Goal: Information Seeking & Learning: Learn about a topic

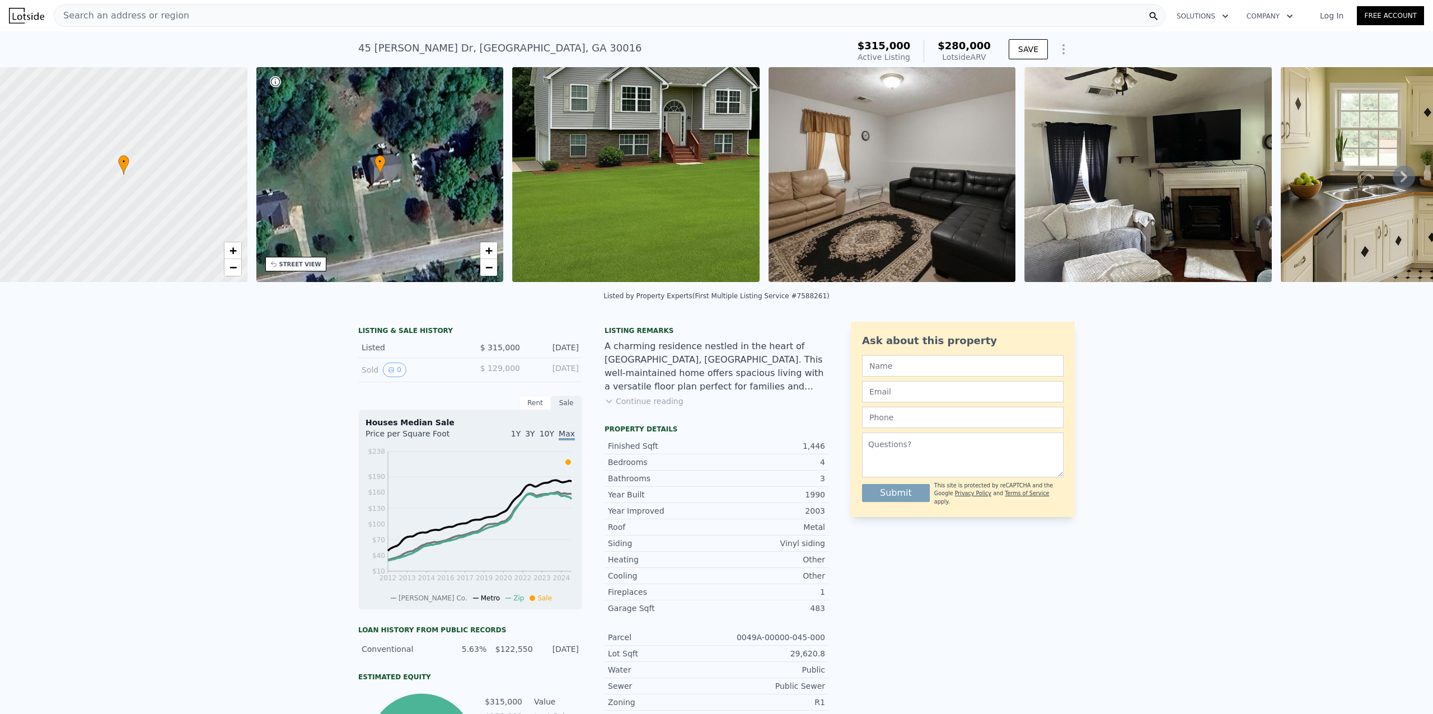
click at [666, 184] on img at bounding box center [635, 174] width 247 height 215
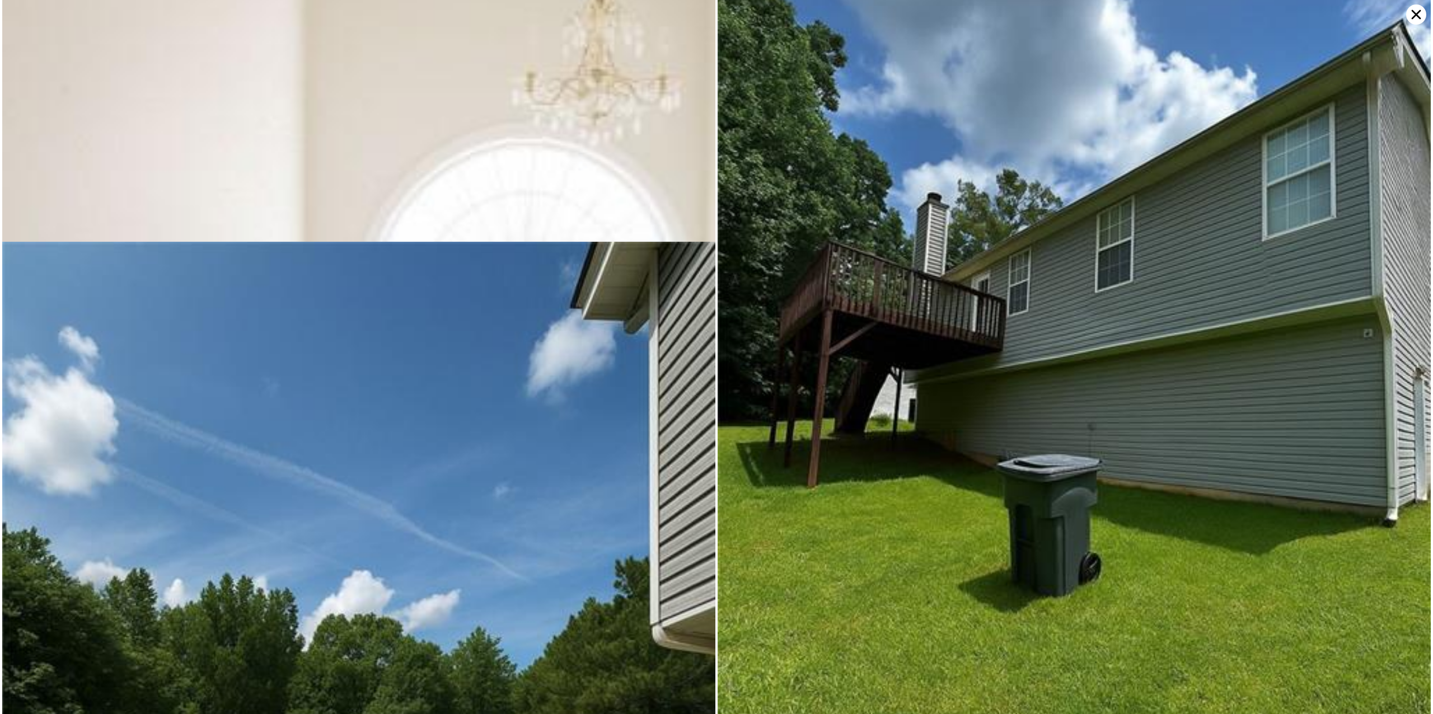
scroll to position [2161, 0]
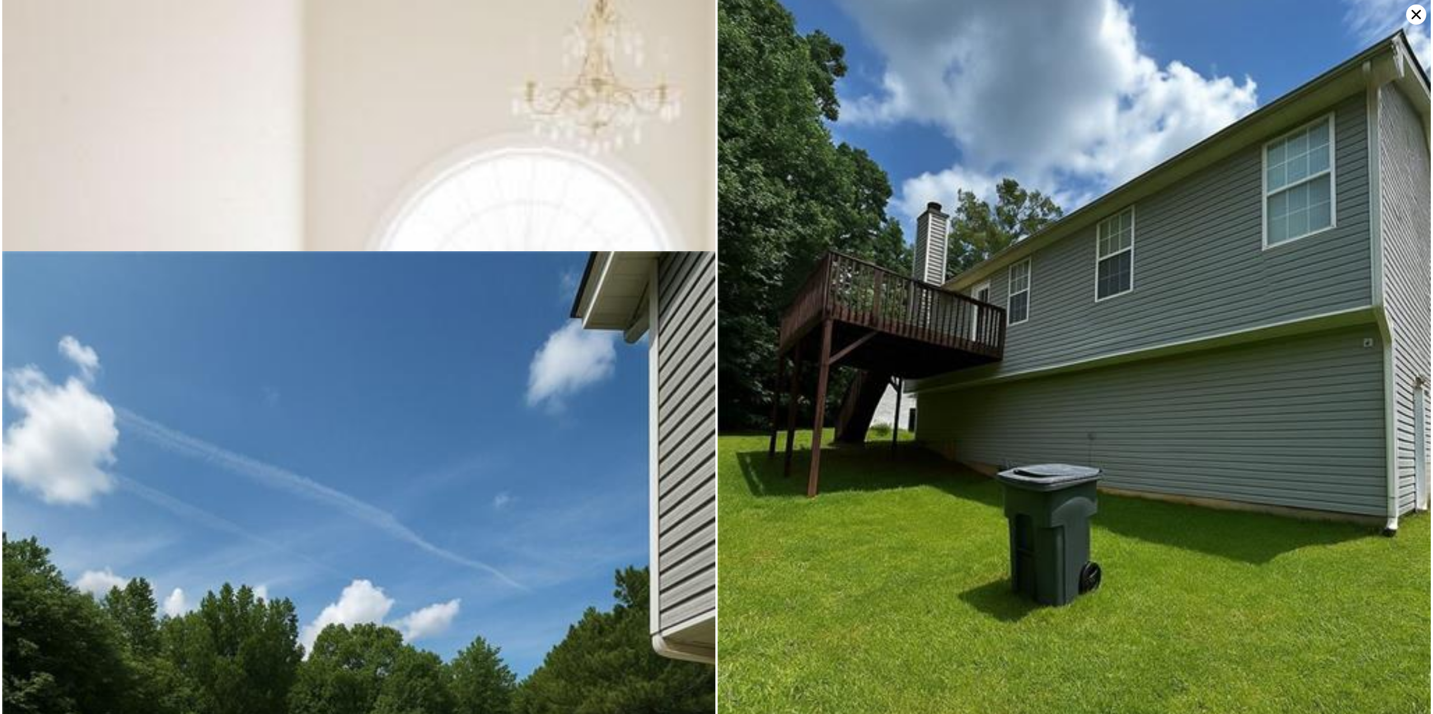
click at [1416, 15] on icon at bounding box center [1417, 15] width 10 height 10
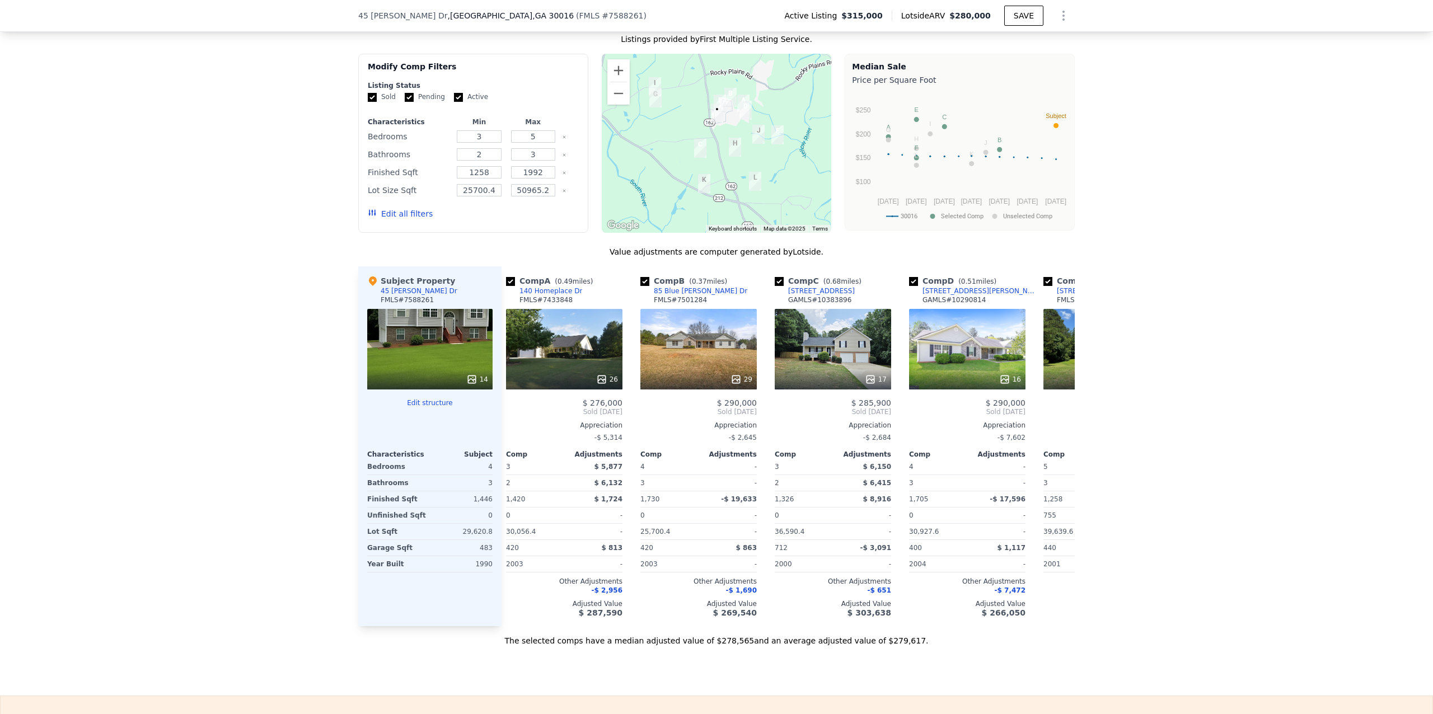
scroll to position [0, 0]
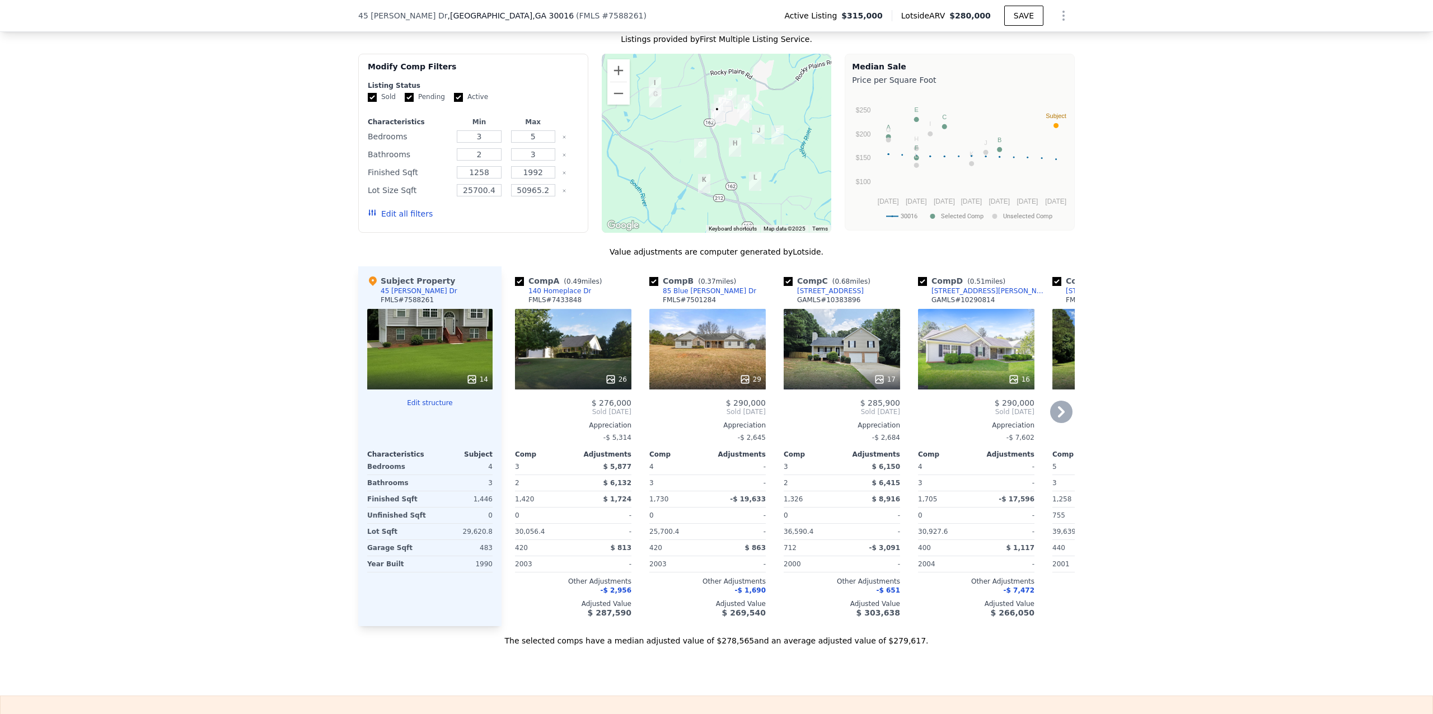
click at [839, 368] on div "17" at bounding box center [842, 349] width 116 height 81
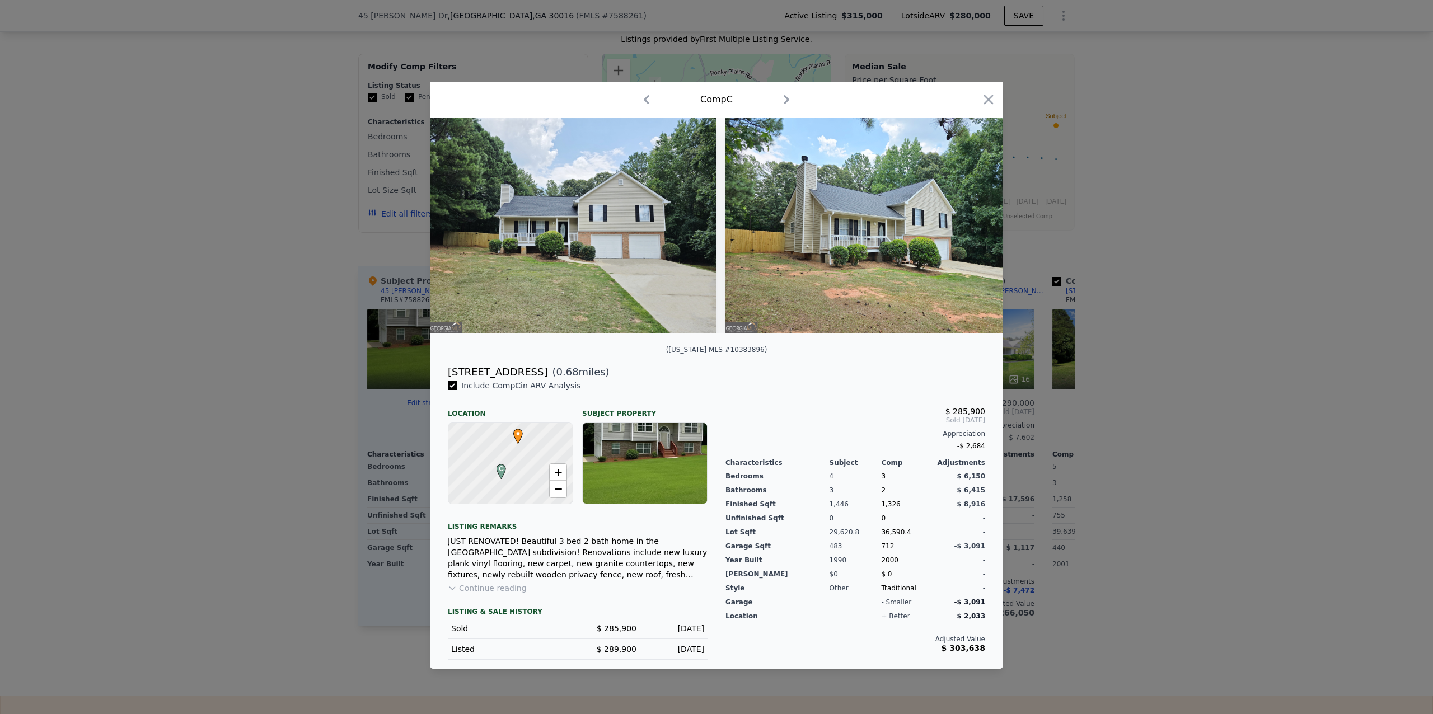
click at [616, 242] on img at bounding box center [573, 225] width 287 height 215
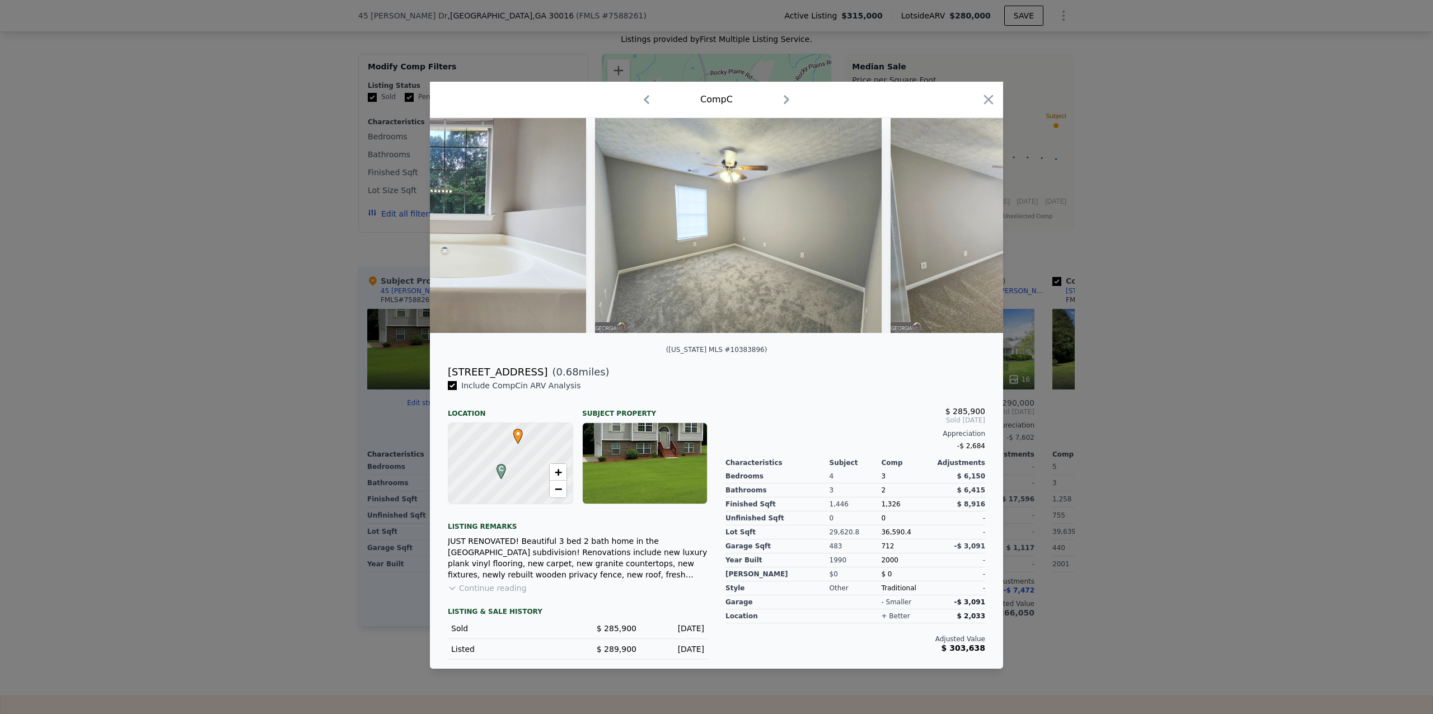
scroll to position [0, 2716]
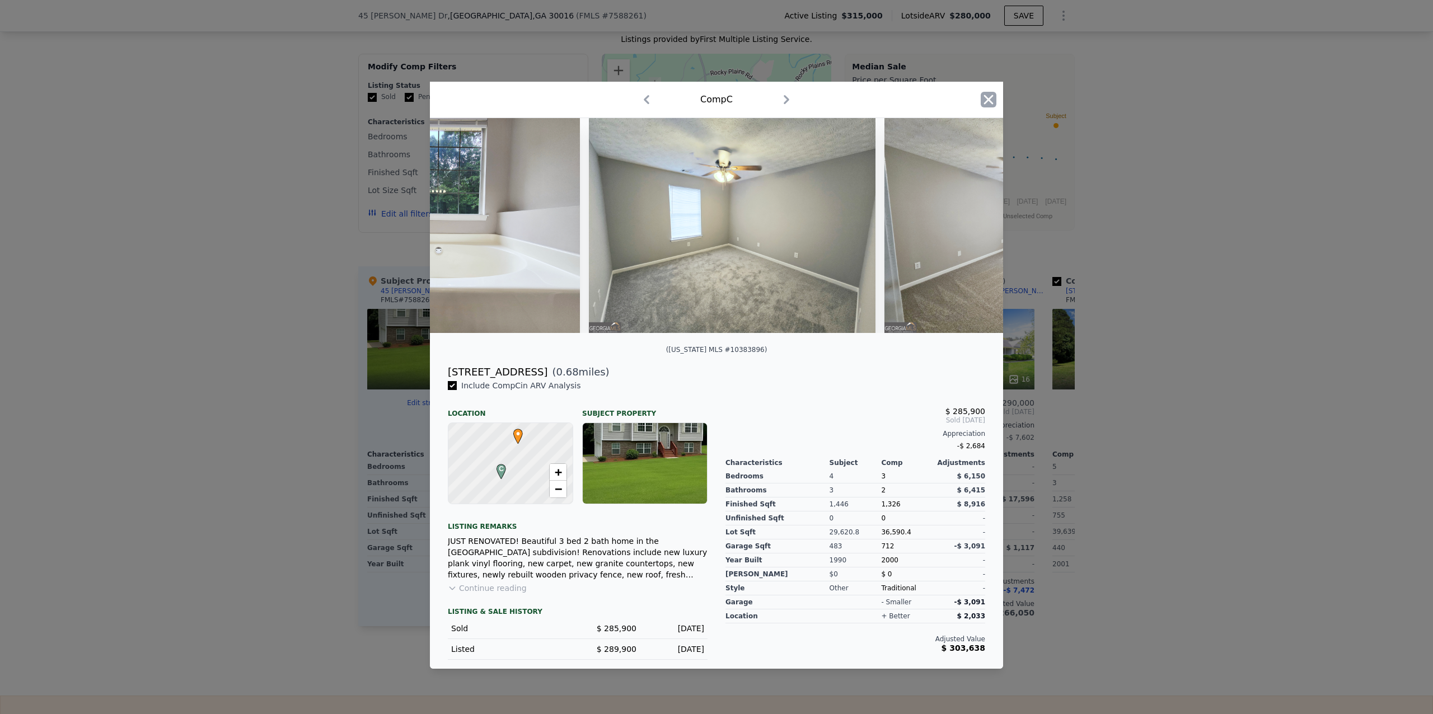
click at [993, 99] on icon "button" at bounding box center [989, 100] width 10 height 10
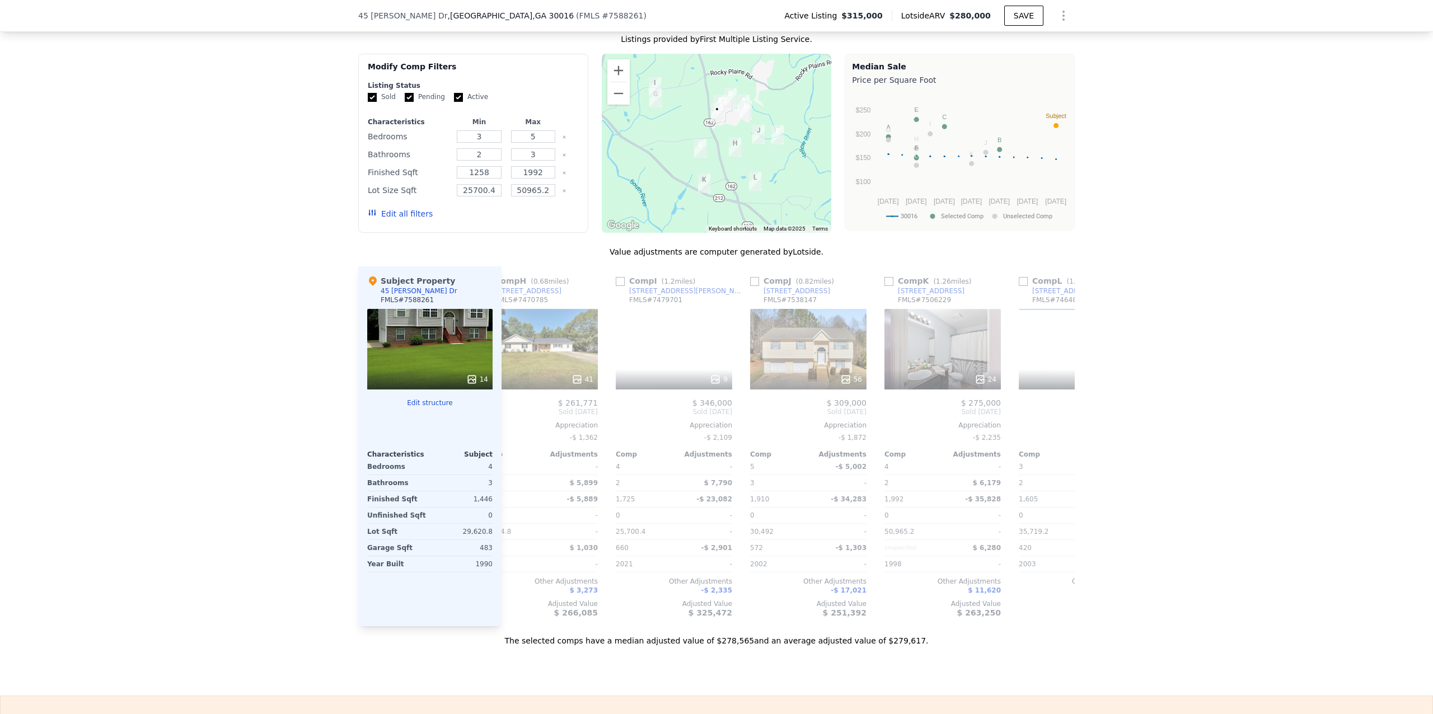
scroll to position [0, 990]
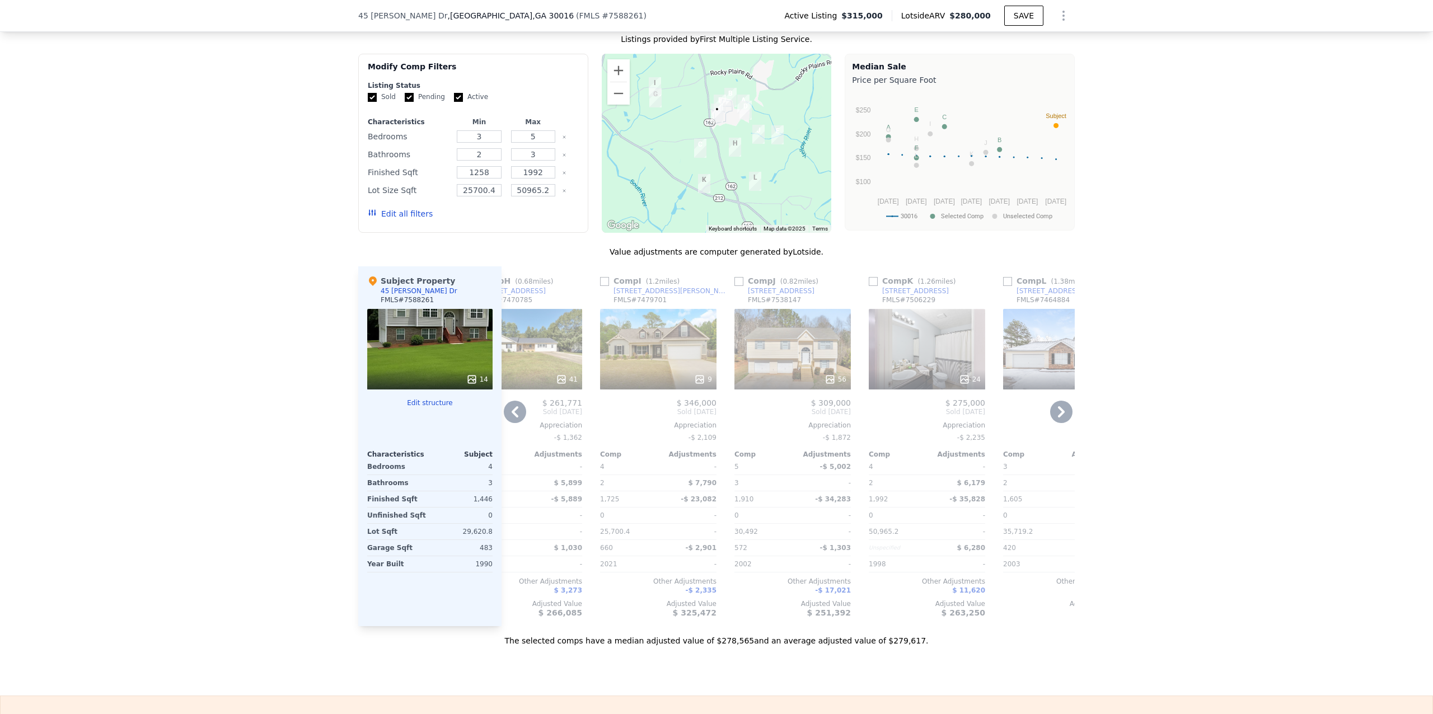
click at [778, 370] on div "56" at bounding box center [793, 349] width 116 height 81
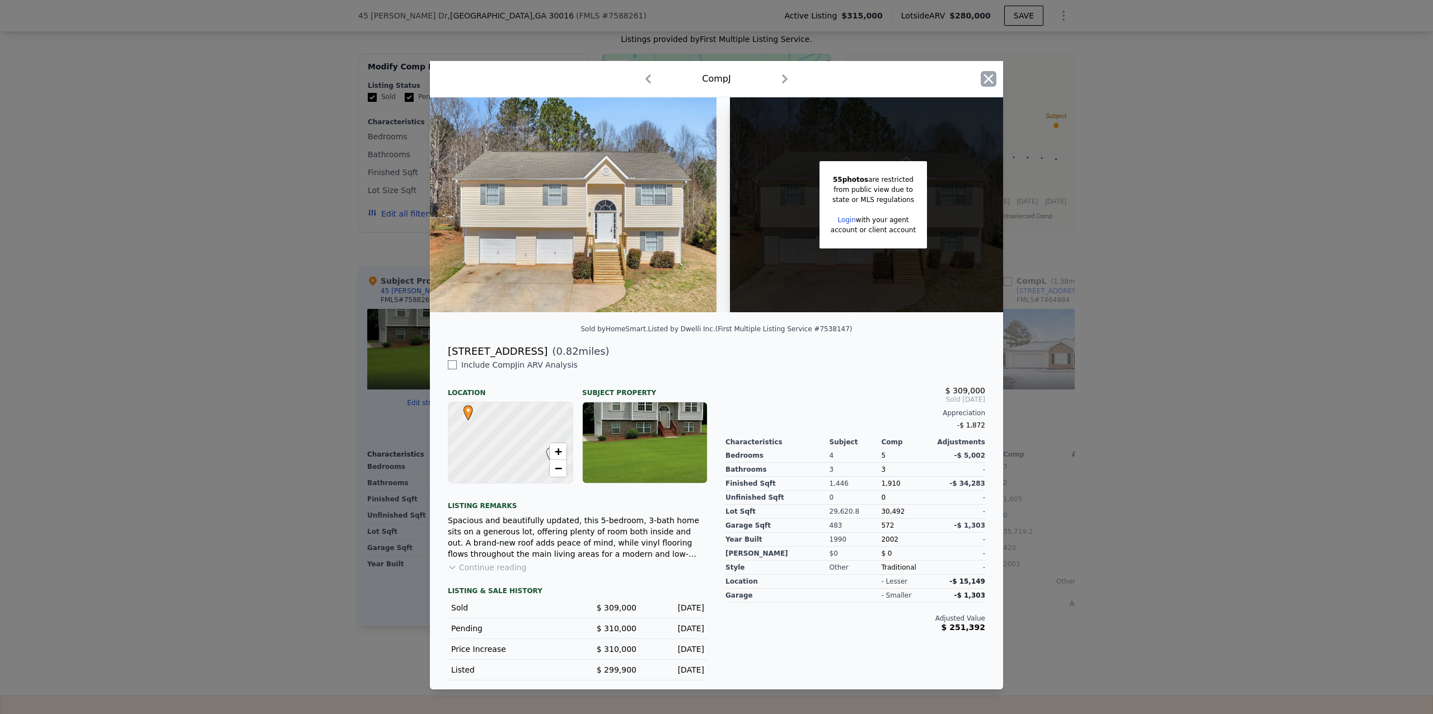
click at [993, 71] on icon "button" at bounding box center [989, 79] width 16 height 16
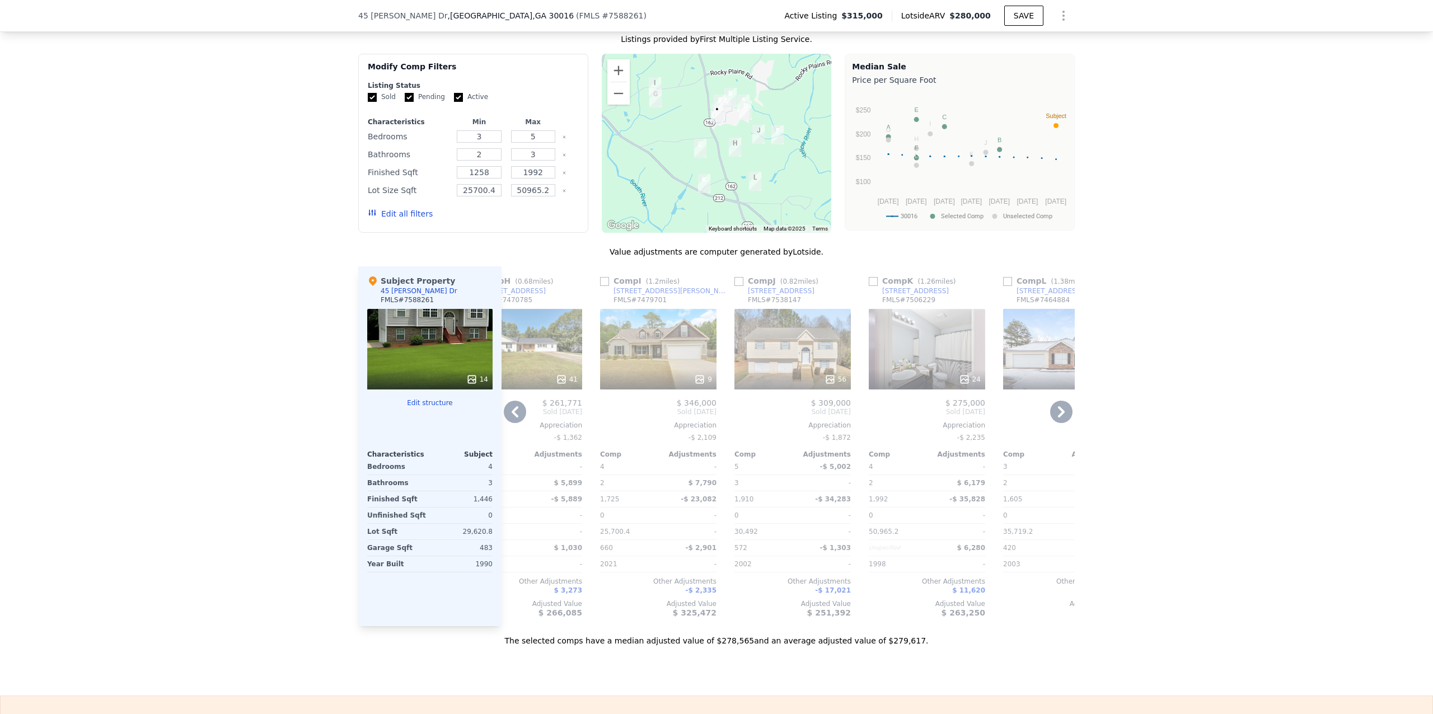
click at [918, 366] on div "24" at bounding box center [927, 349] width 116 height 81
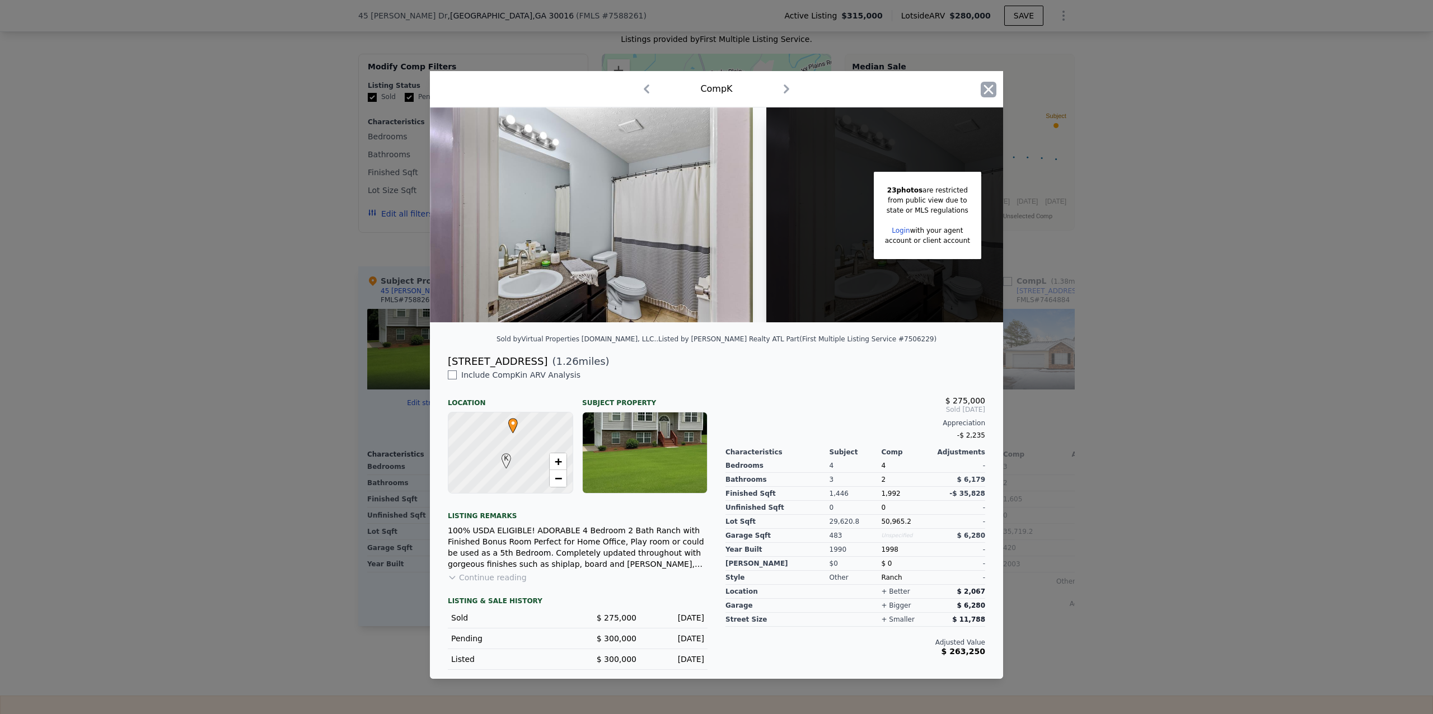
click at [988, 87] on icon "button" at bounding box center [989, 90] width 16 height 16
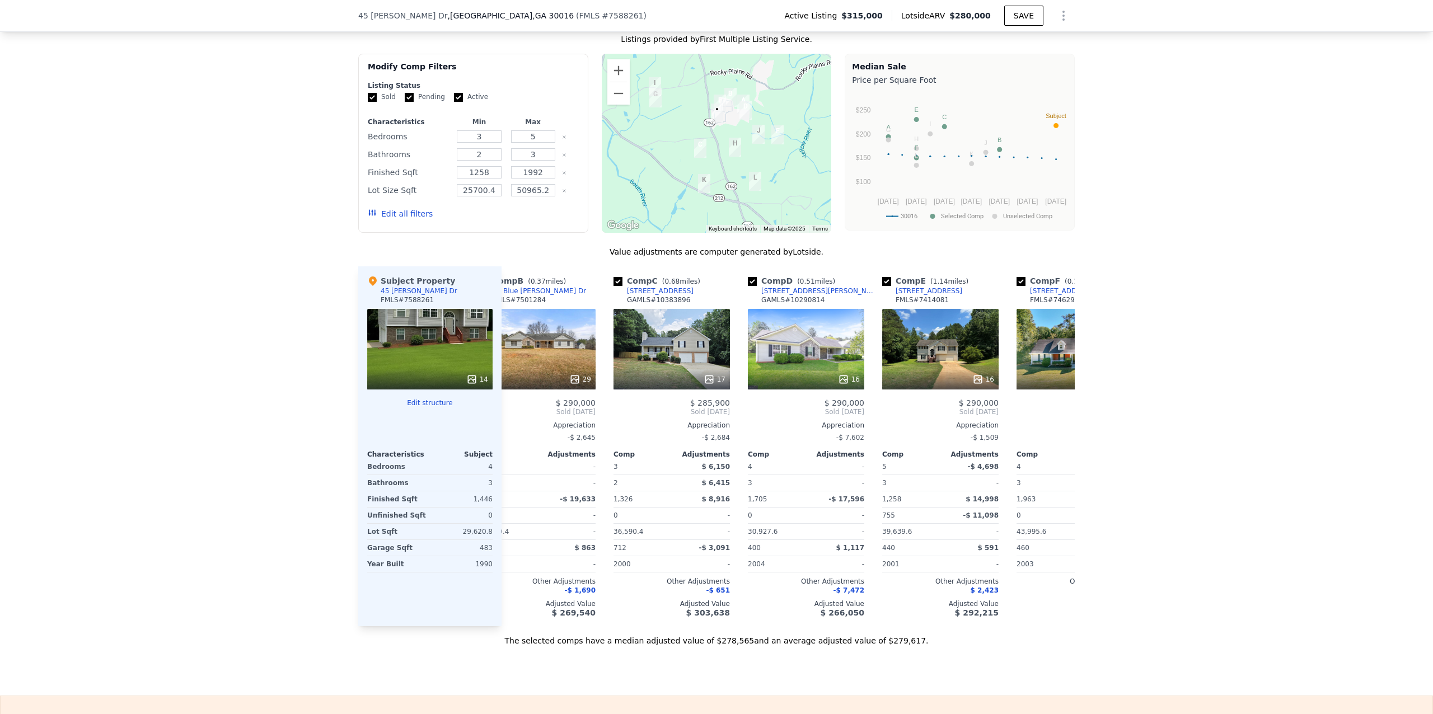
scroll to position [0, 159]
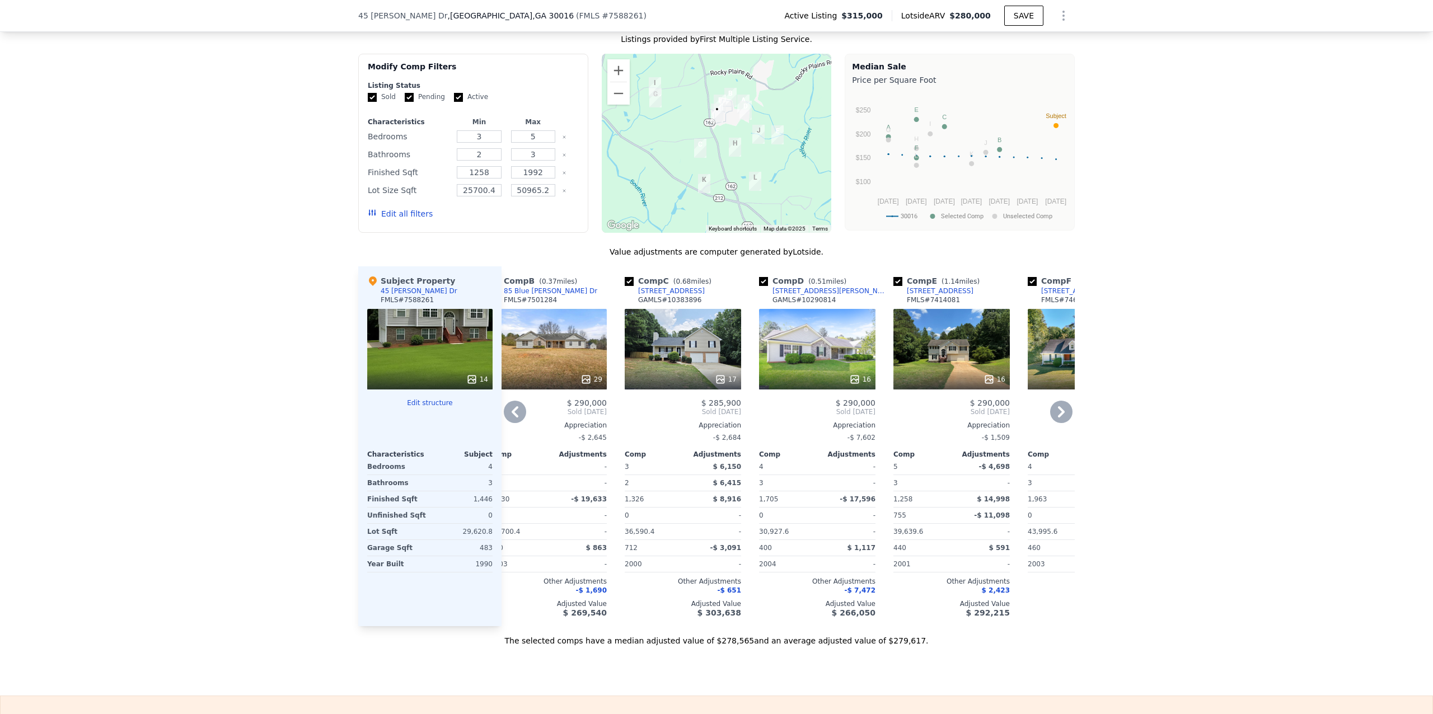
click at [679, 367] on div "17" at bounding box center [683, 349] width 116 height 81
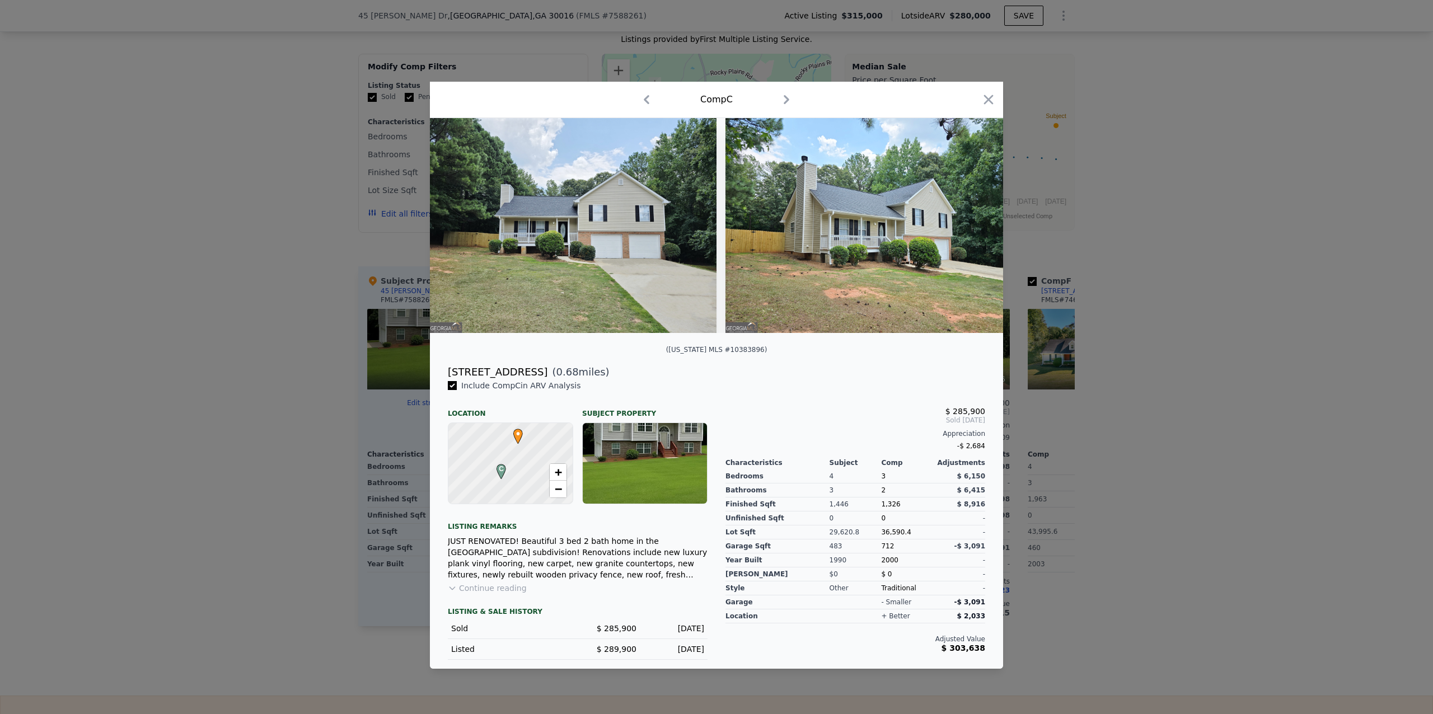
click at [509, 593] on button "Continue reading" at bounding box center [487, 588] width 79 height 11
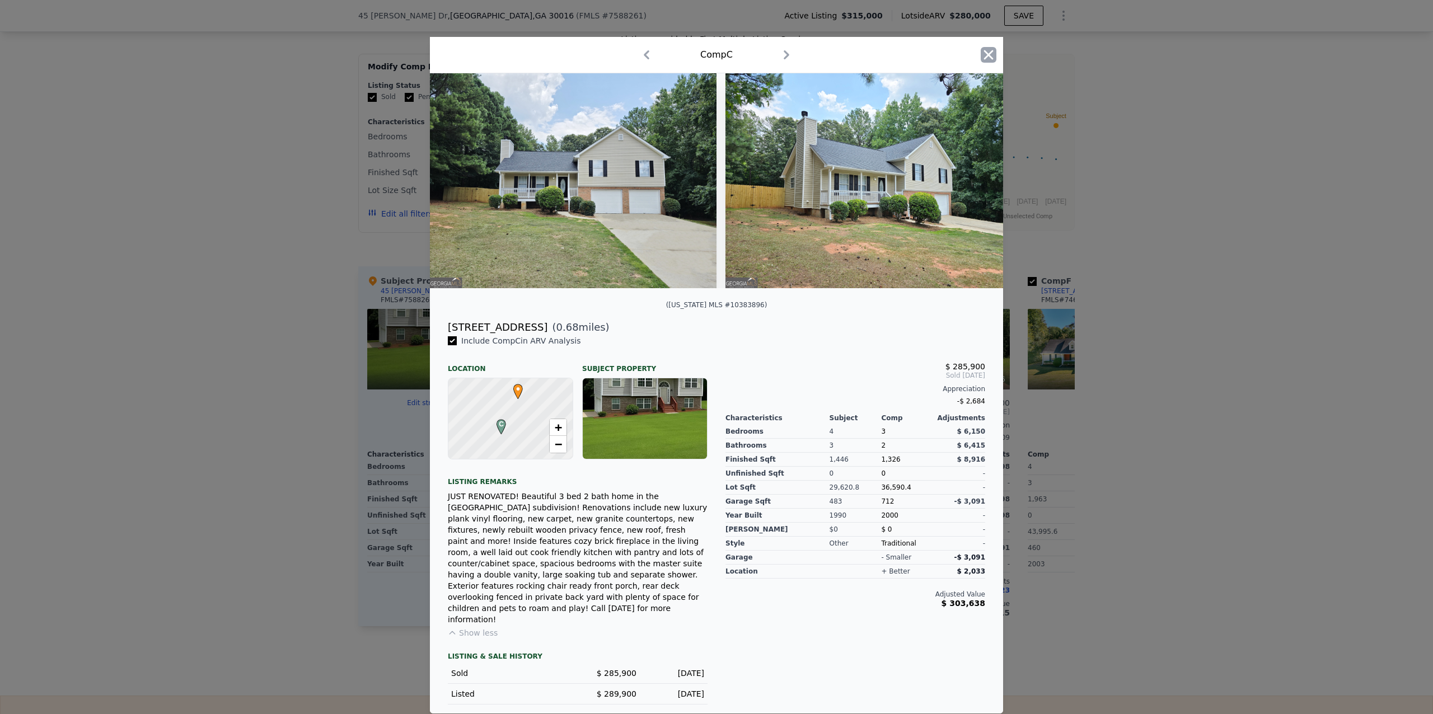
click at [991, 60] on icon "button" at bounding box center [989, 55] width 16 height 16
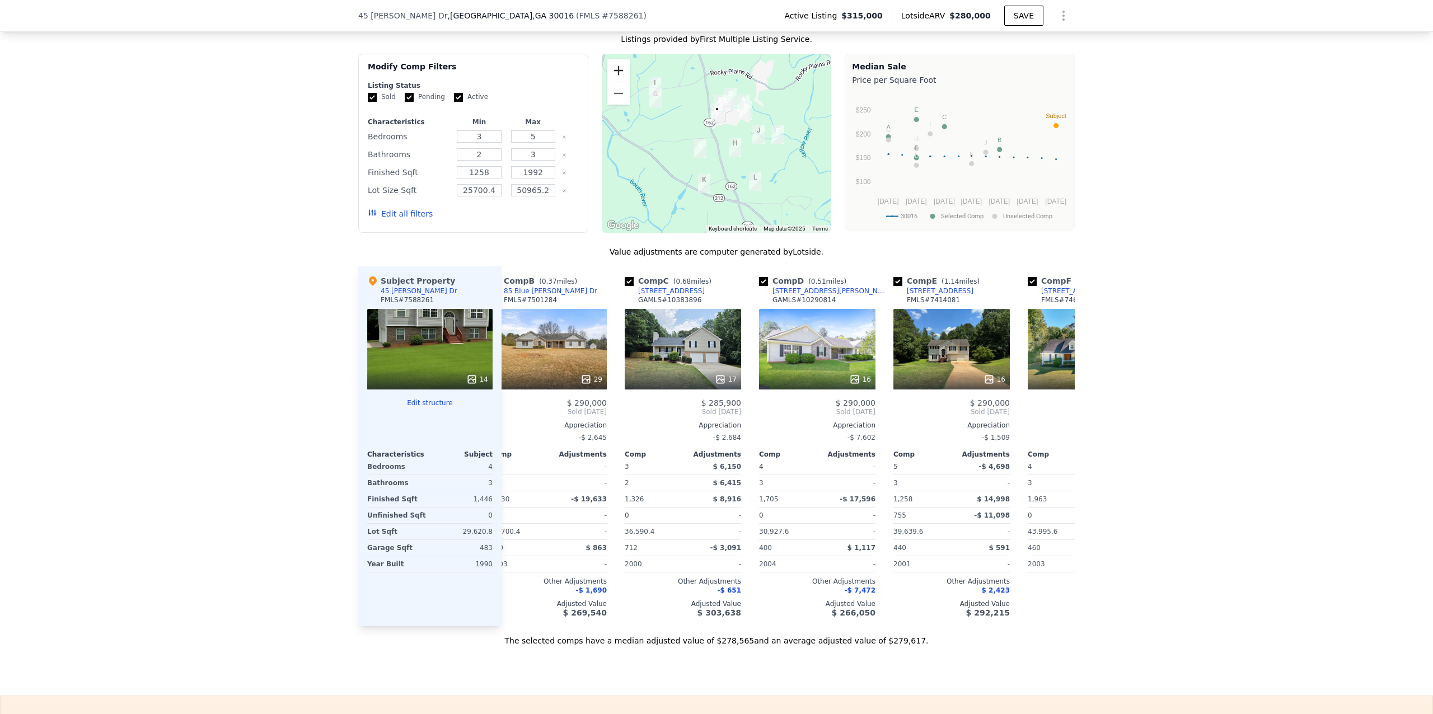
click at [607, 82] on button "Zoom in" at bounding box center [618, 70] width 22 height 22
drag, startPoint x: 679, startPoint y: 115, endPoint x: 654, endPoint y: 182, distance: 71.6
click at [654, 182] on div at bounding box center [717, 143] width 230 height 179
click at [1057, 420] on icon at bounding box center [1061, 412] width 22 height 22
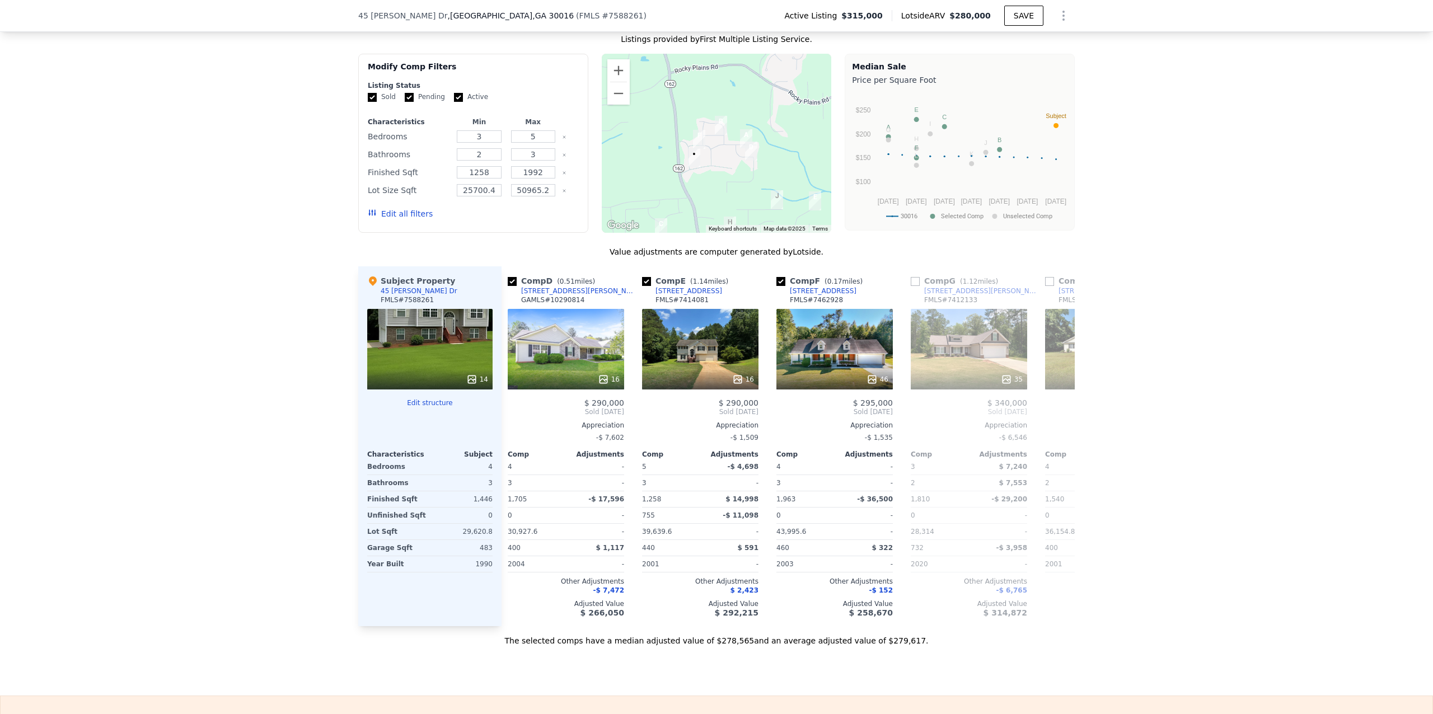
scroll to position [0, 428]
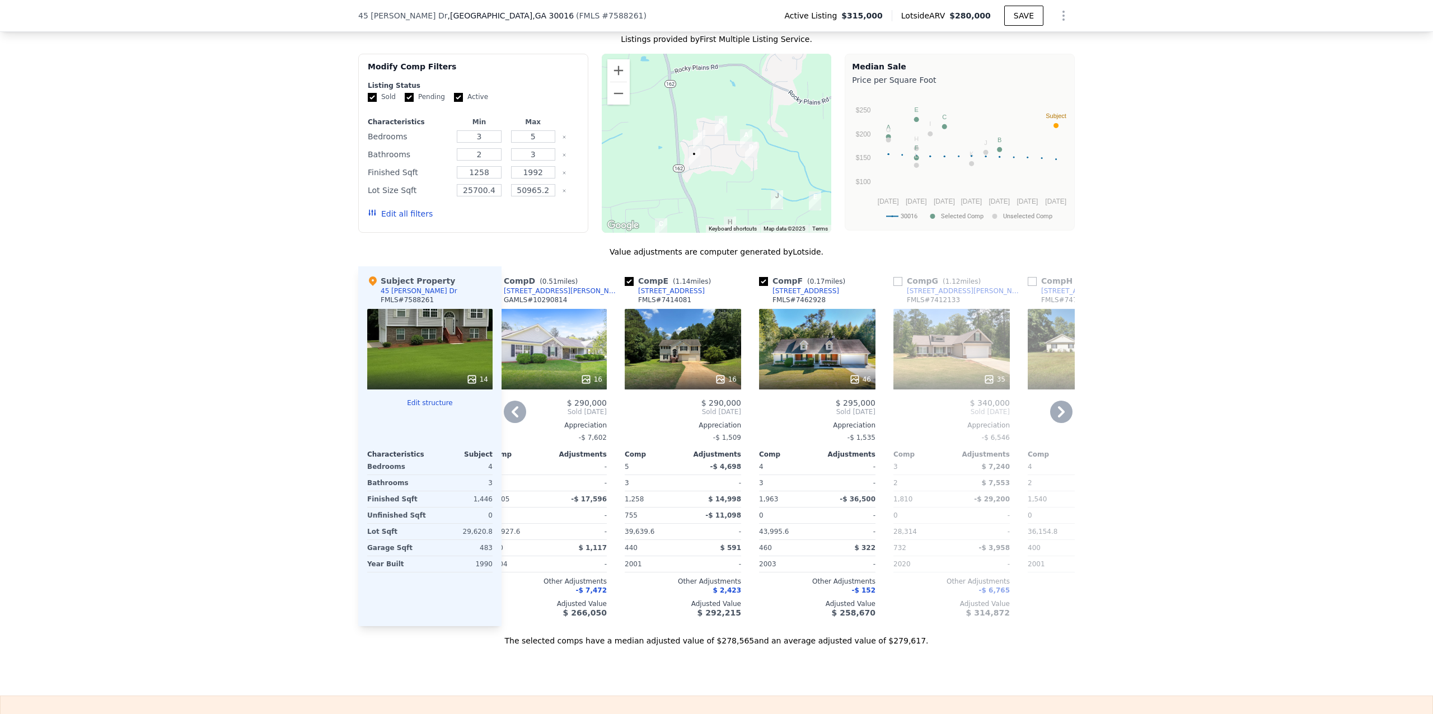
click at [509, 423] on icon at bounding box center [515, 412] width 22 height 22
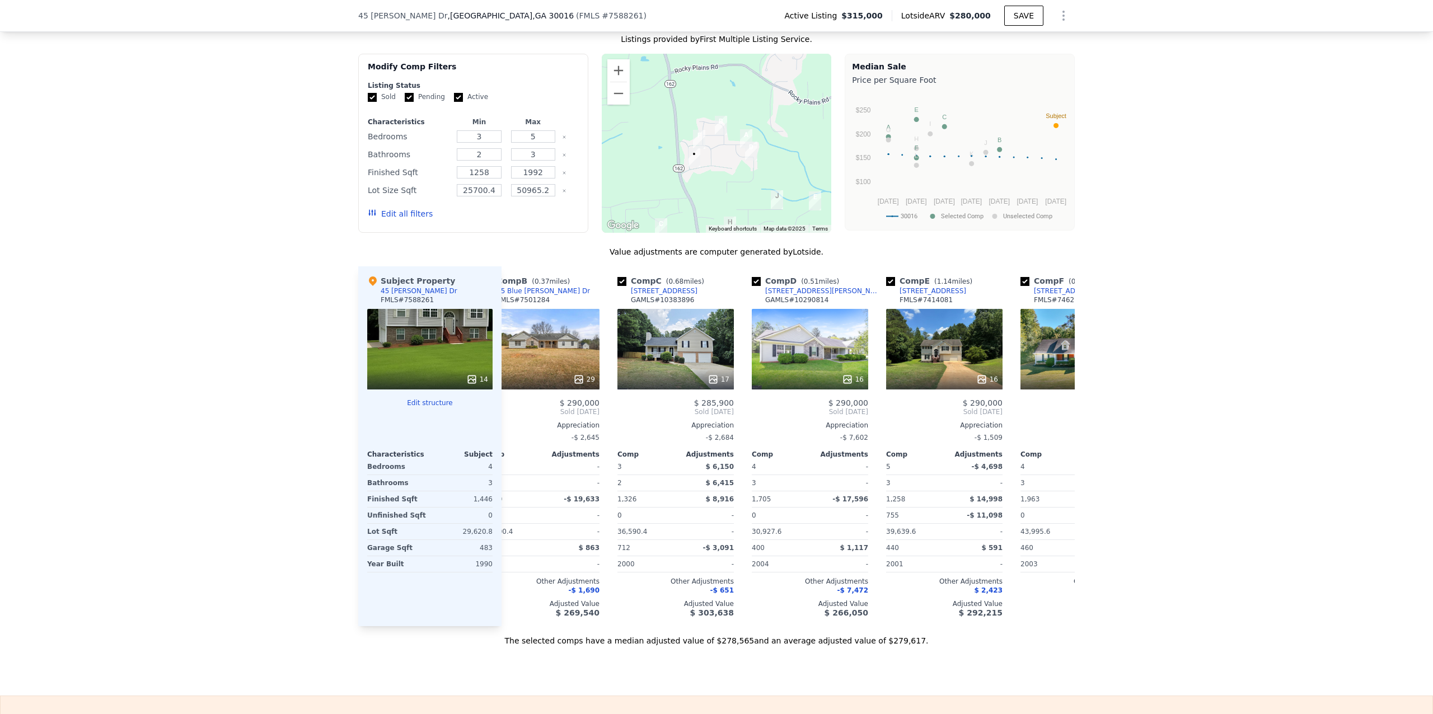
scroll to position [0, 159]
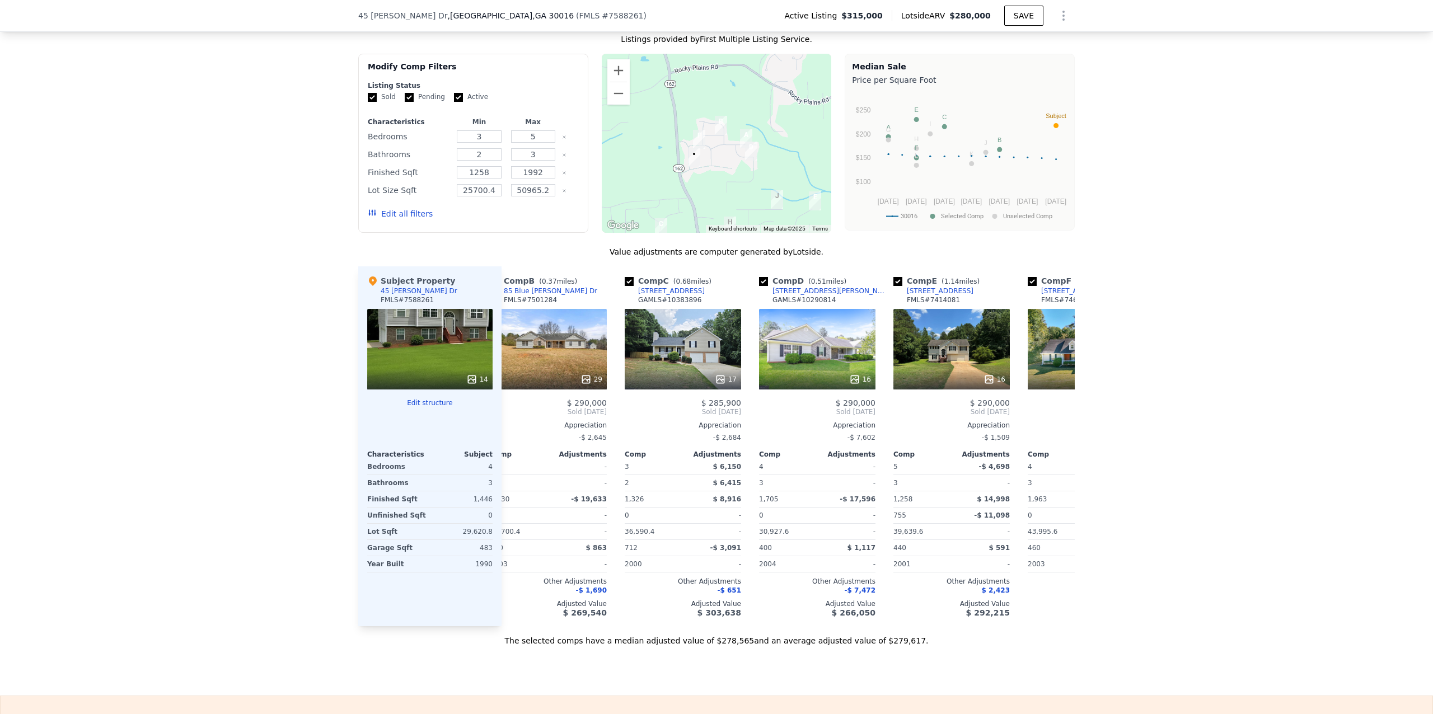
click at [509, 417] on span "Sold [DATE]" at bounding box center [548, 412] width 116 height 9
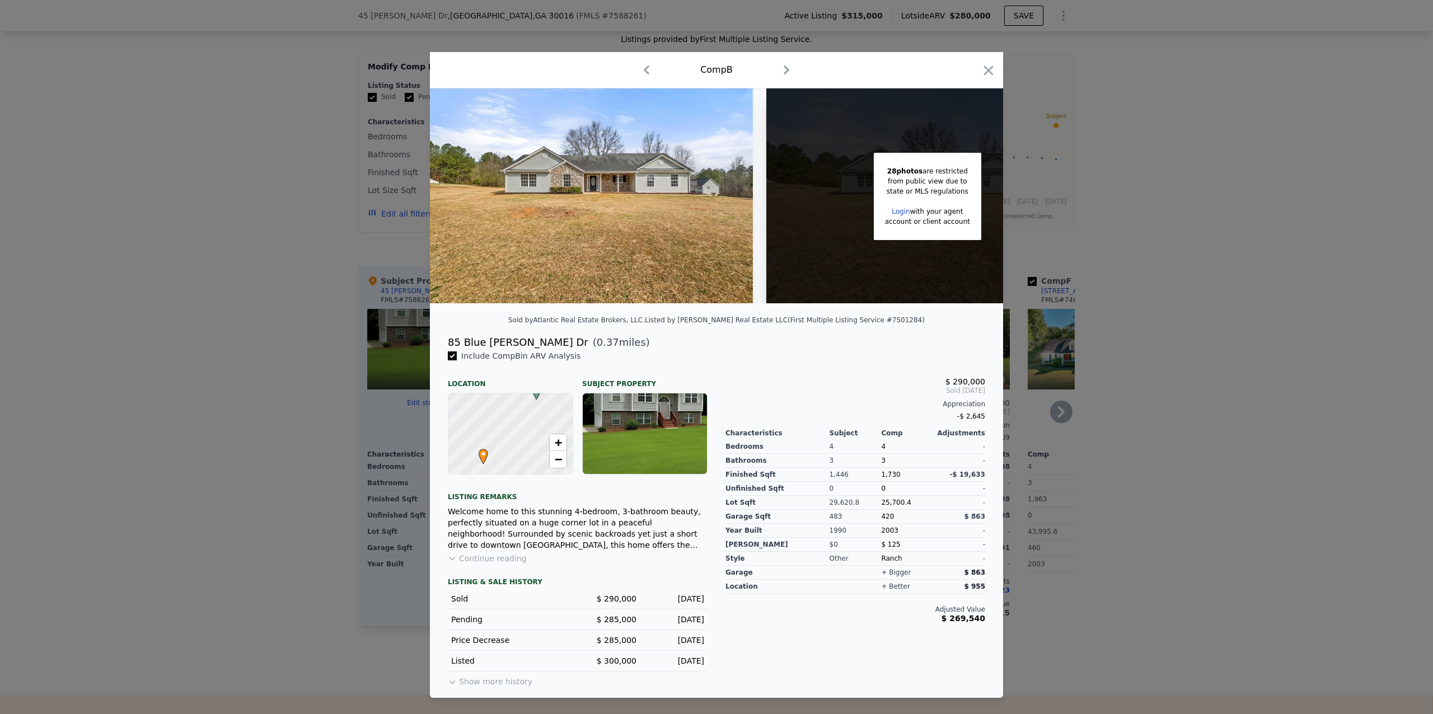
click at [1002, 63] on div "Comp B" at bounding box center [716, 70] width 573 height 36
click at [988, 63] on icon "button" at bounding box center [989, 71] width 16 height 16
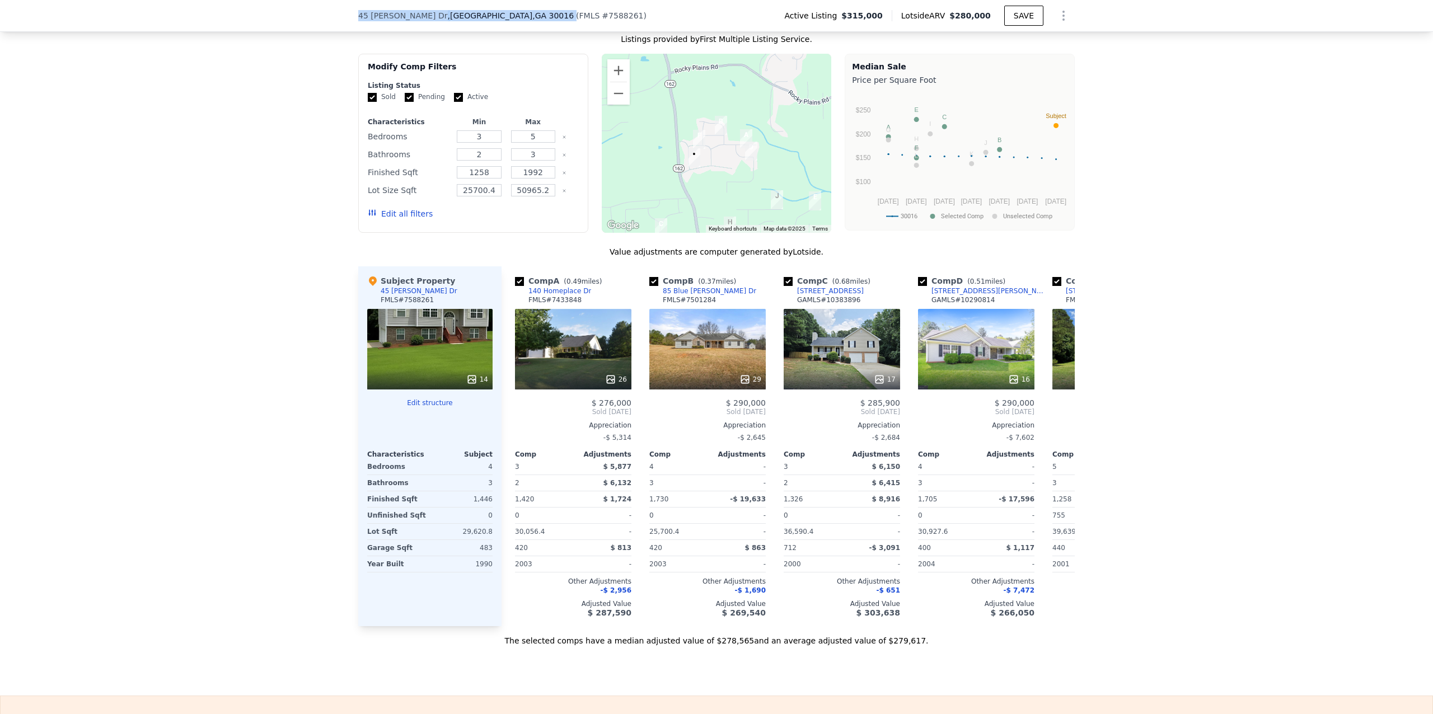
drag, startPoint x: 494, startPoint y: 17, endPoint x: 339, endPoint y: 21, distance: 154.6
click at [339, 21] on div "[STREET_ADDRESS][PERSON_NAME] ( FMLS # 7588261 ) Active Listing $315,000 Lotsid…" at bounding box center [716, 16] width 1433 height 32
copy div "[STREET_ADDRESS][PERSON_NAME]"
click at [1026, 17] on button "SAVE" at bounding box center [1023, 16] width 39 height 20
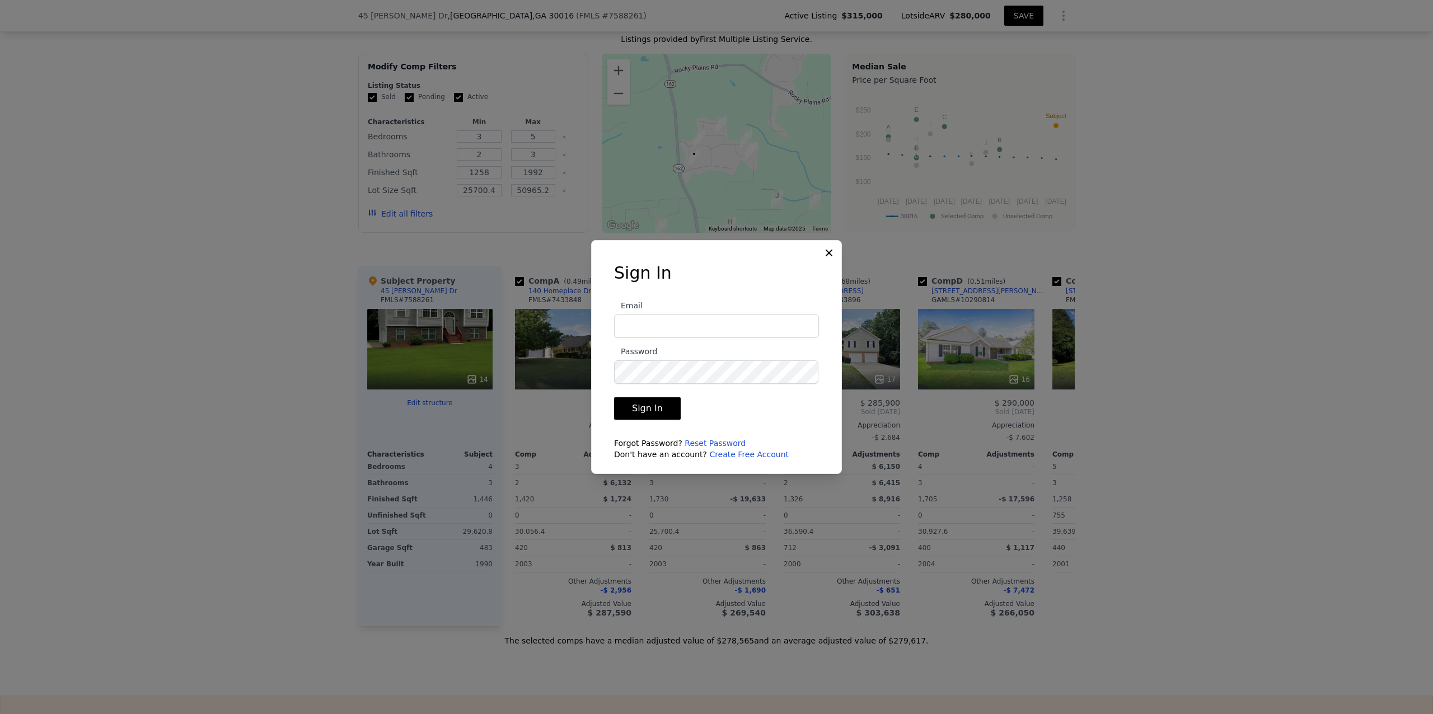
type input "[PERSON_NAME][EMAIL_ADDRESS][DOMAIN_NAME]"
click at [634, 410] on button "Sign In" at bounding box center [647, 408] width 67 height 22
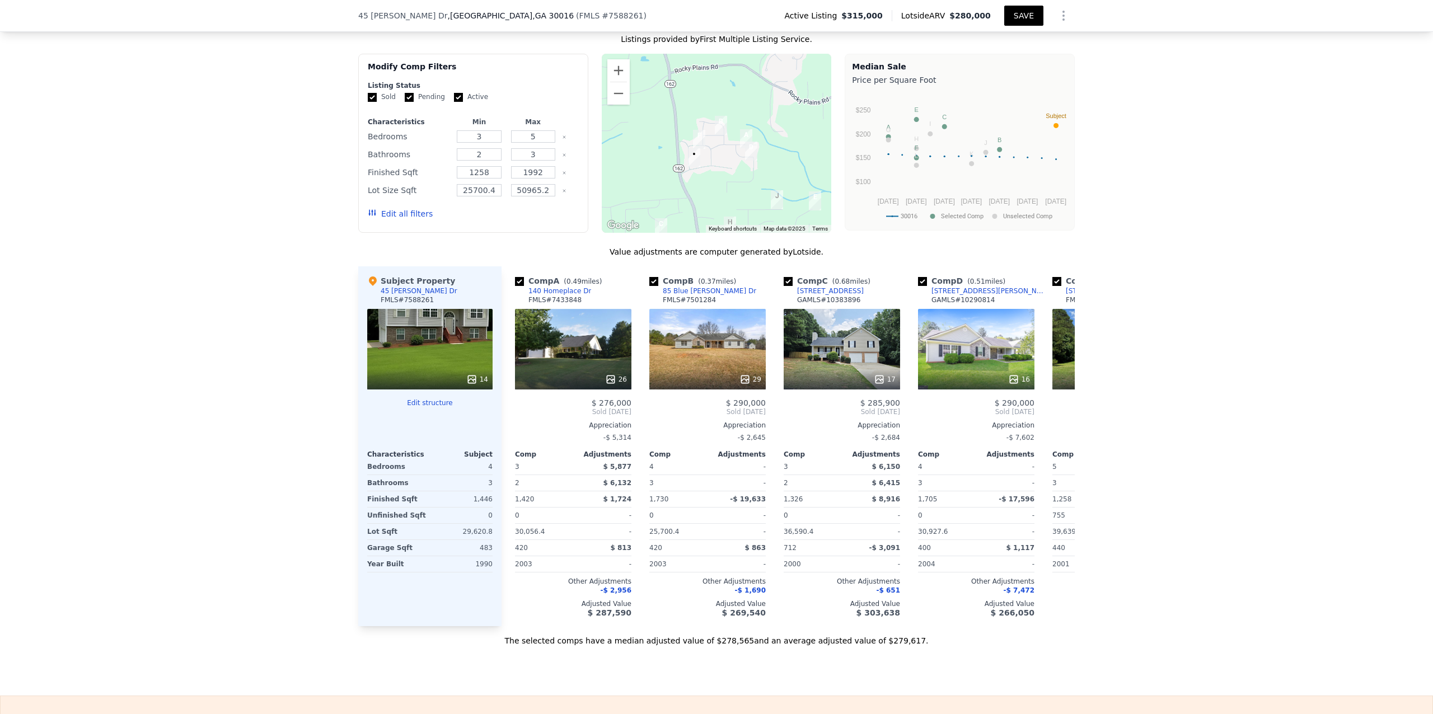
click at [1022, 16] on button "SAVE" at bounding box center [1023, 16] width 39 height 20
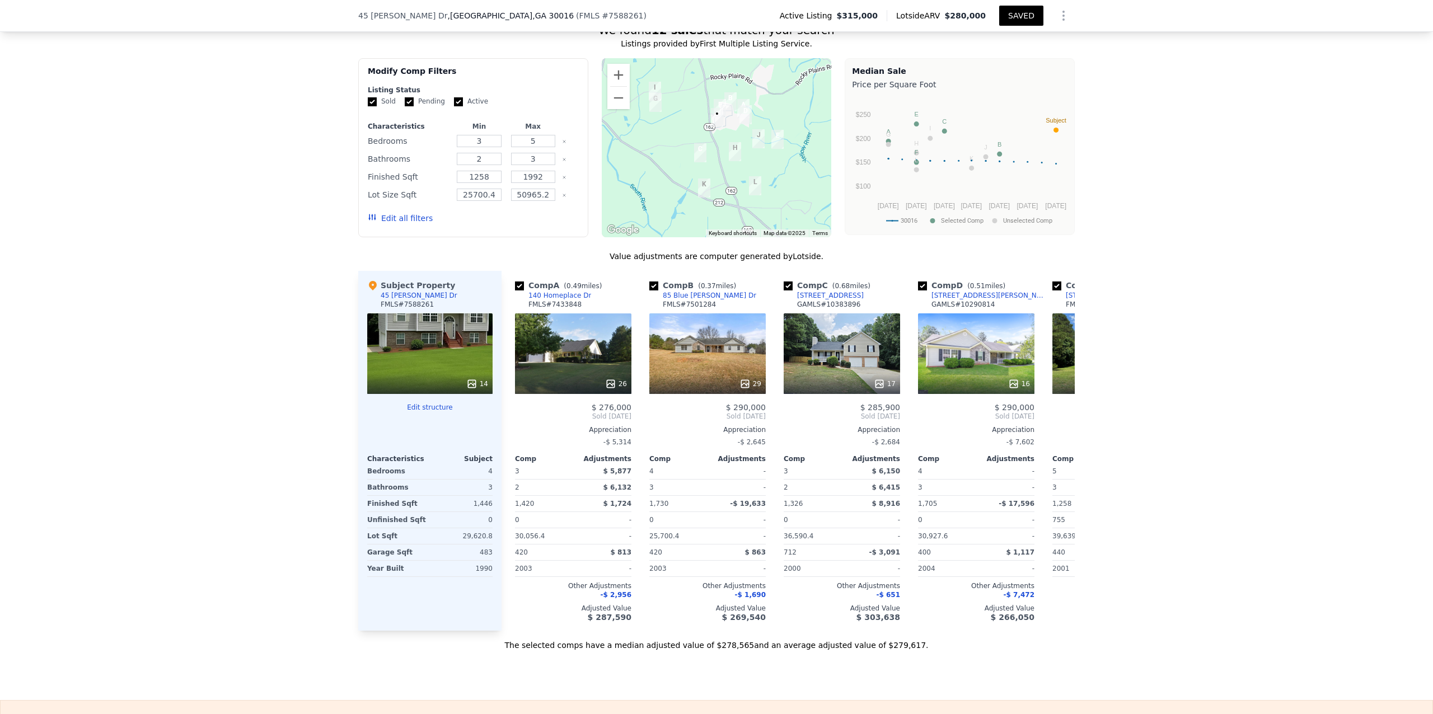
scroll to position [916, 0]
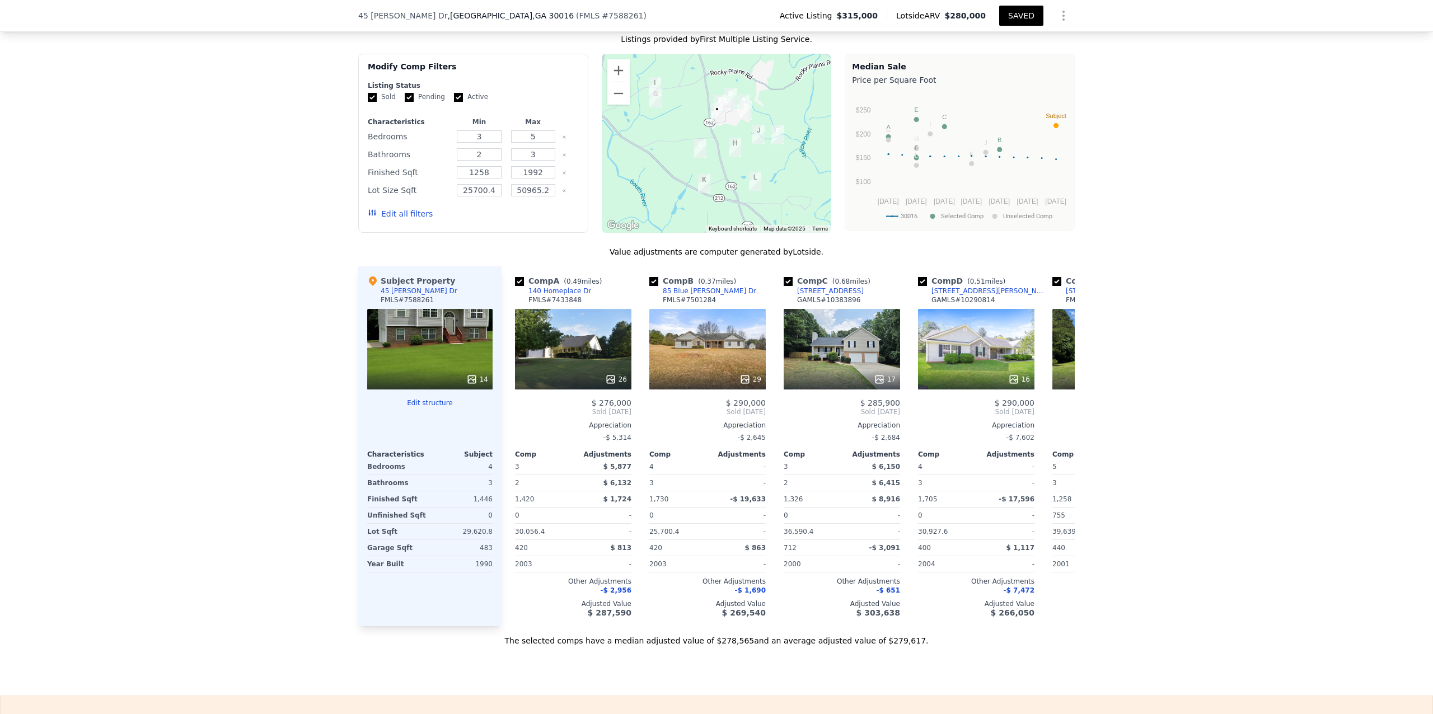
click at [1059, 19] on icon "Show Options" at bounding box center [1063, 15] width 13 height 13
click at [1008, 68] on div "Share Analysis" at bounding box center [1012, 67] width 125 height 22
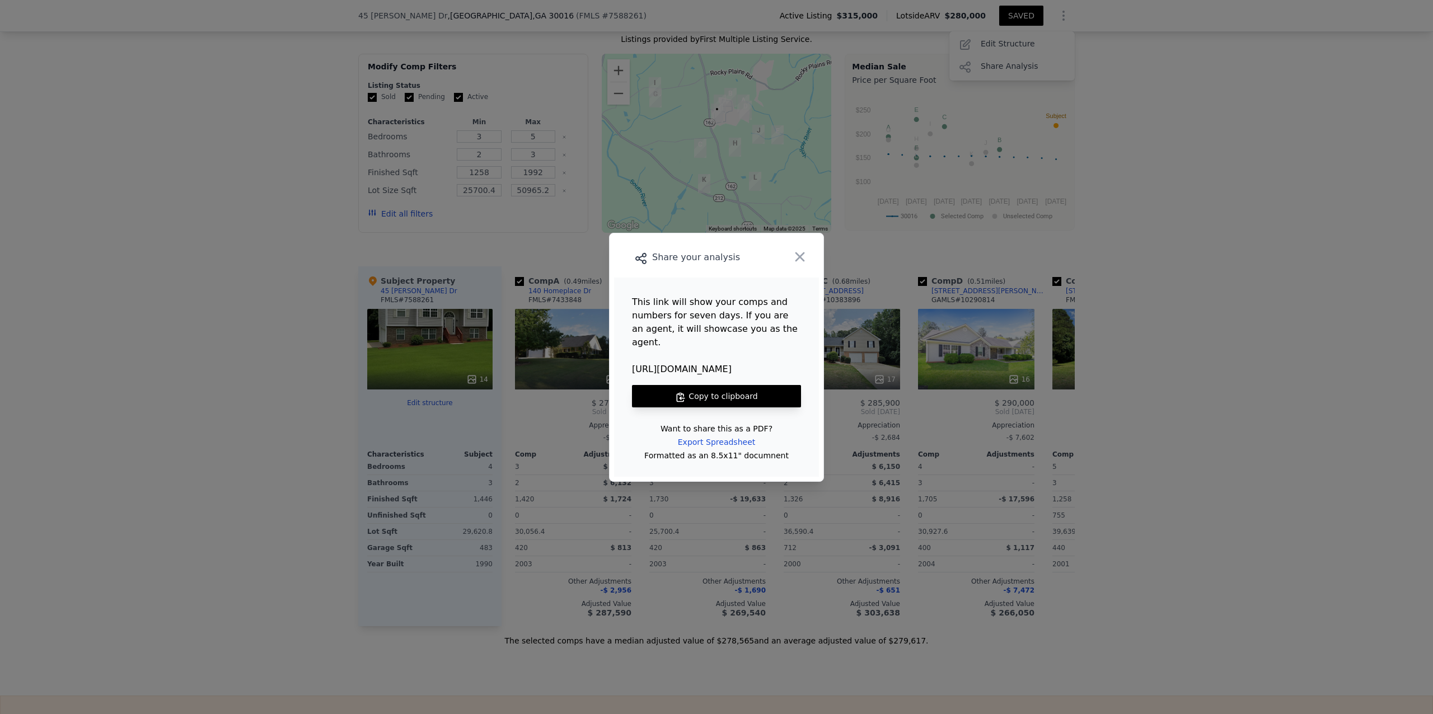
click at [719, 392] on button "Copy to clipboard" at bounding box center [716, 396] width 169 height 22
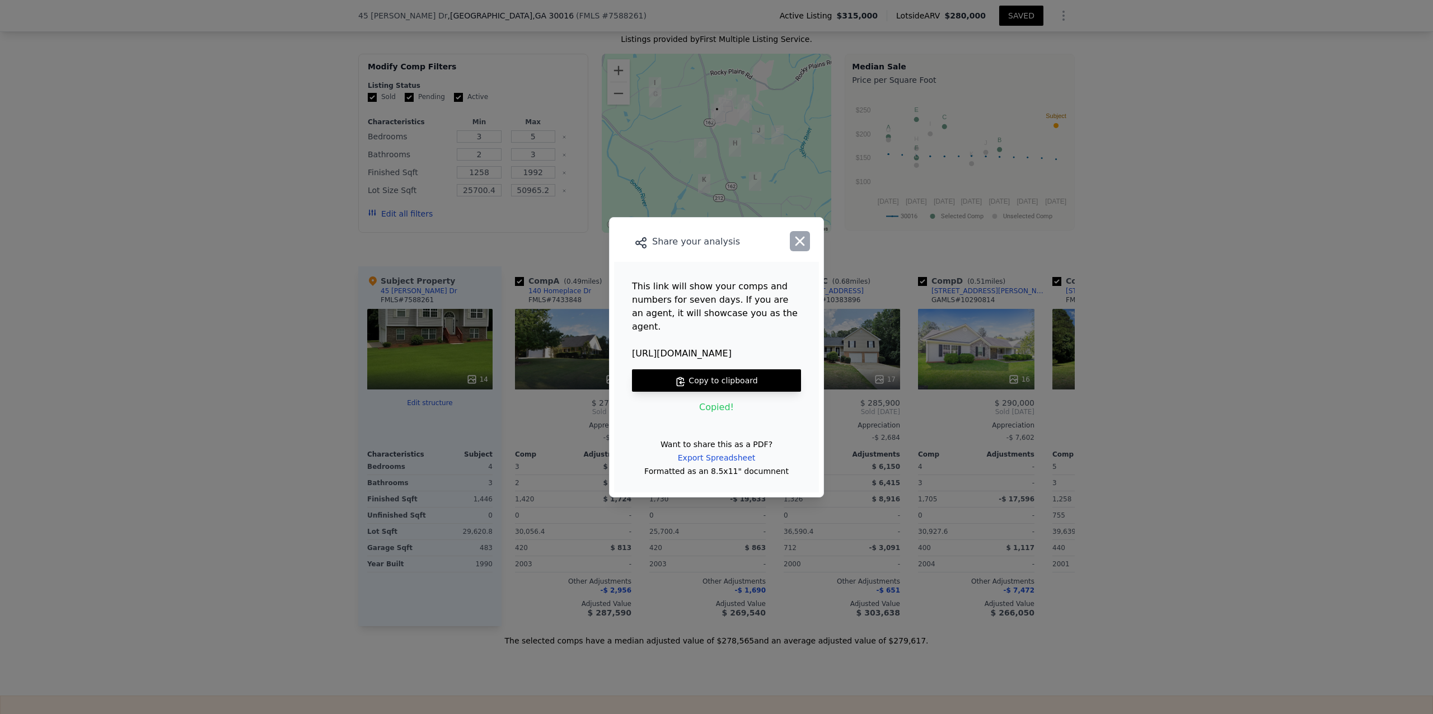
click at [800, 249] on icon "button" at bounding box center [800, 241] width 16 height 16
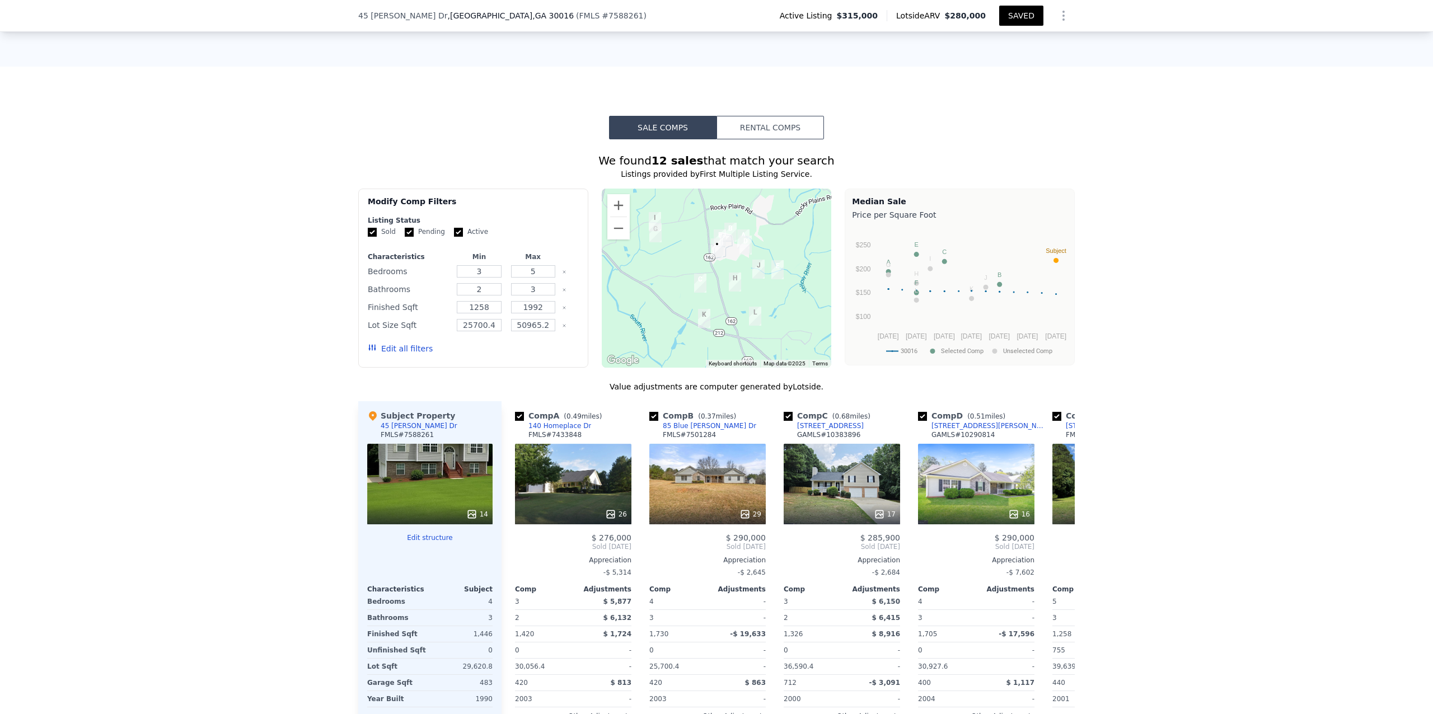
scroll to position [693, 0]
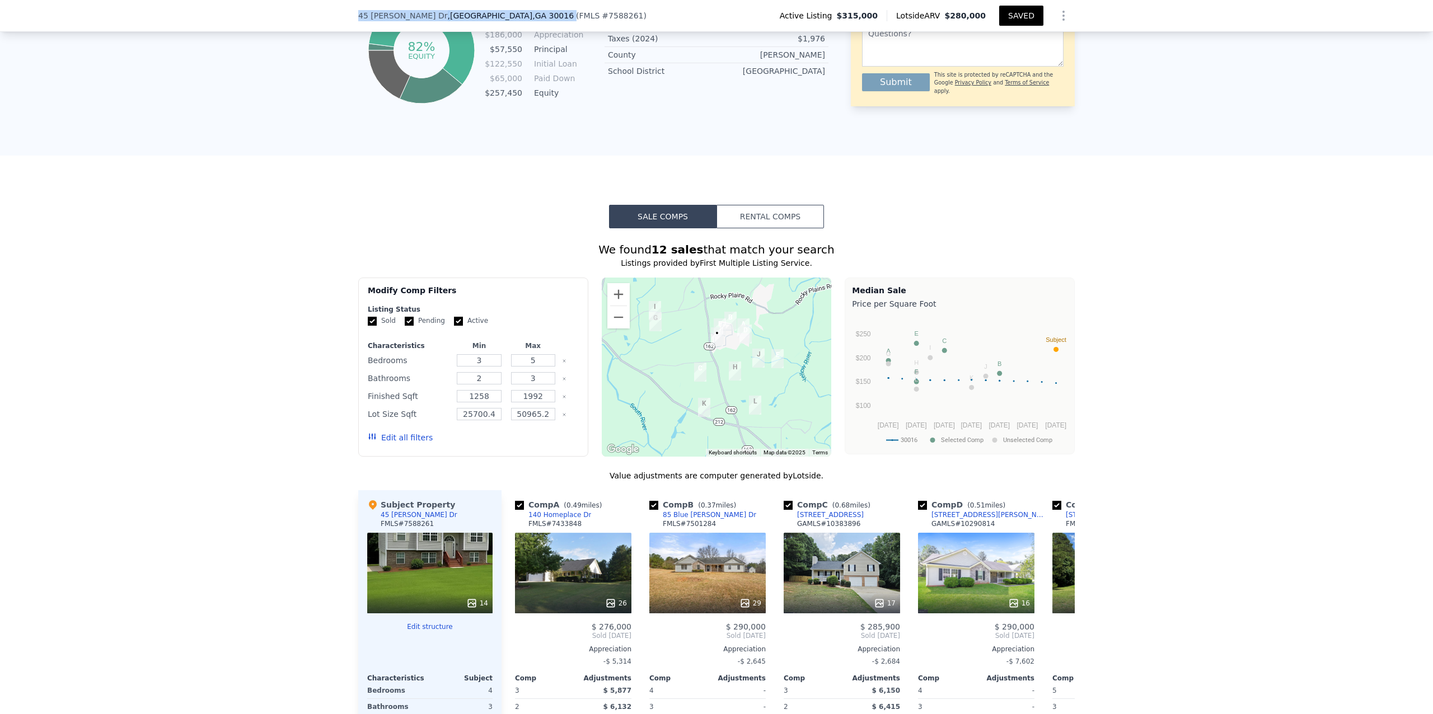
drag, startPoint x: 495, startPoint y: 17, endPoint x: 349, endPoint y: 17, distance: 145.6
click at [349, 17] on div "[STREET_ADDRESS][PERSON_NAME] ( FMLS # 7588261 ) Active Listing $315,000 Lotsid…" at bounding box center [716, 16] width 1433 height 32
copy div "[STREET_ADDRESS][PERSON_NAME]"
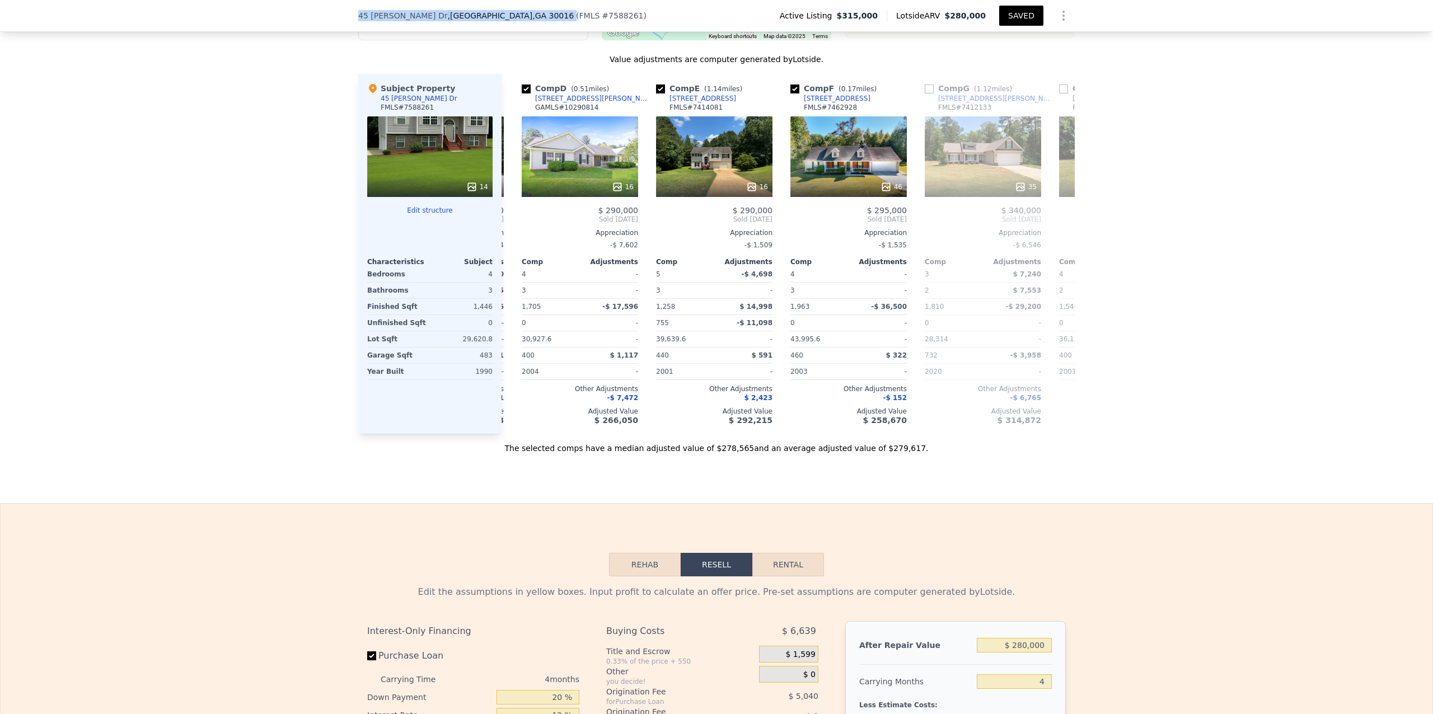
scroll to position [1091, 0]
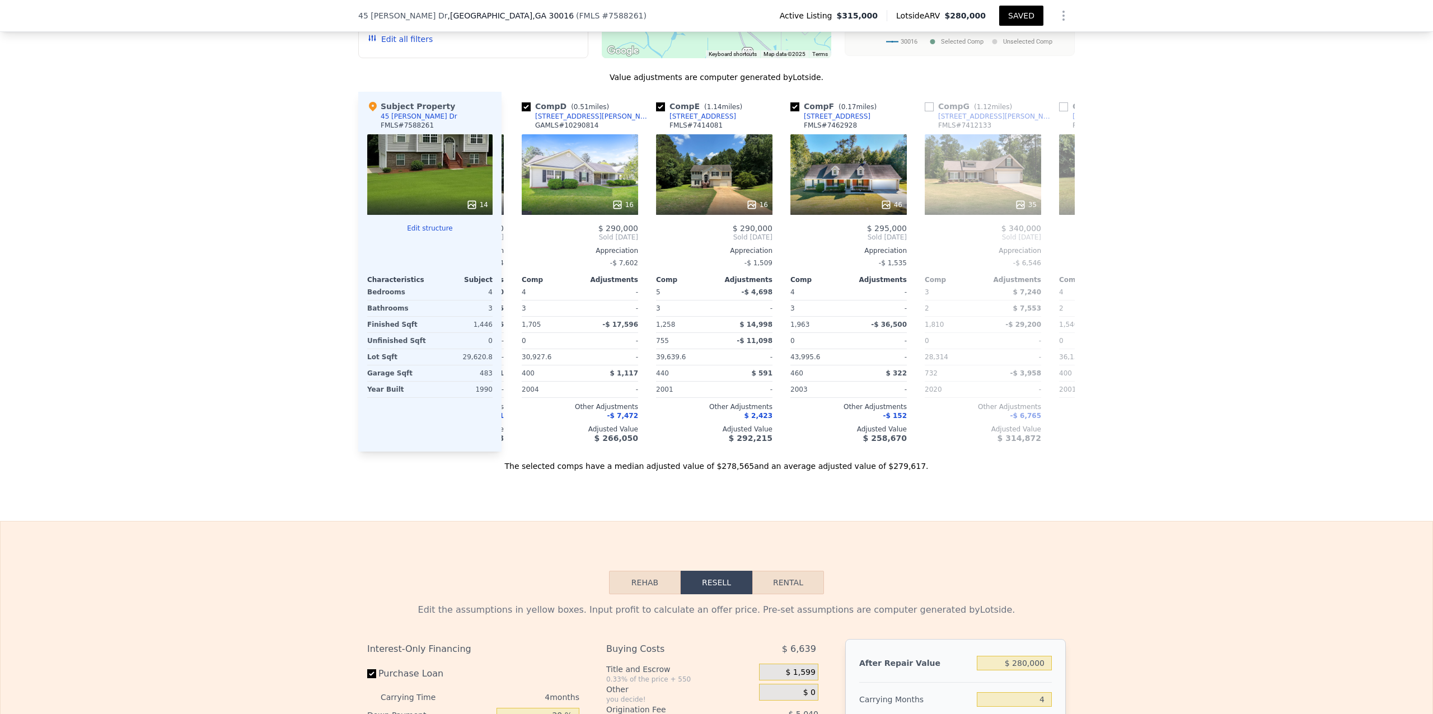
click at [427, 179] on div "14" at bounding box center [429, 174] width 125 height 81
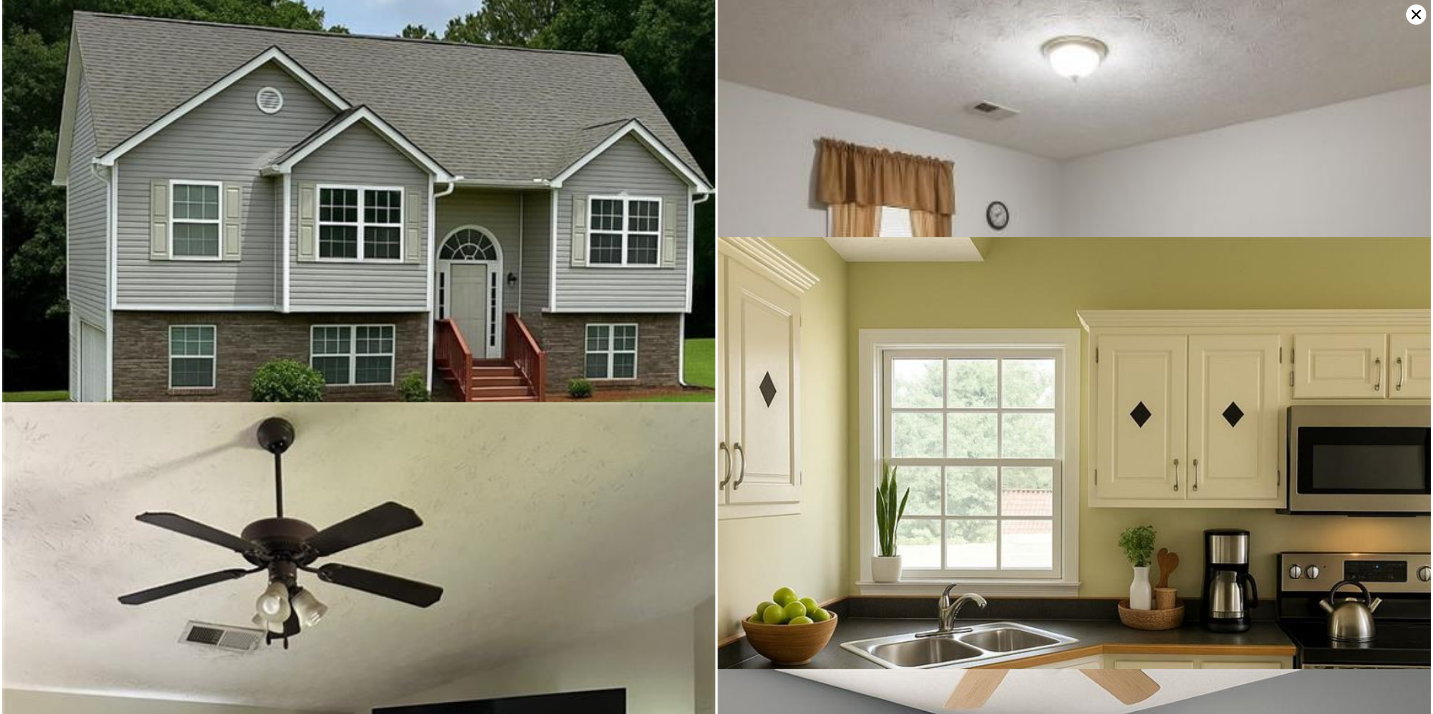
scroll to position [0, 0]
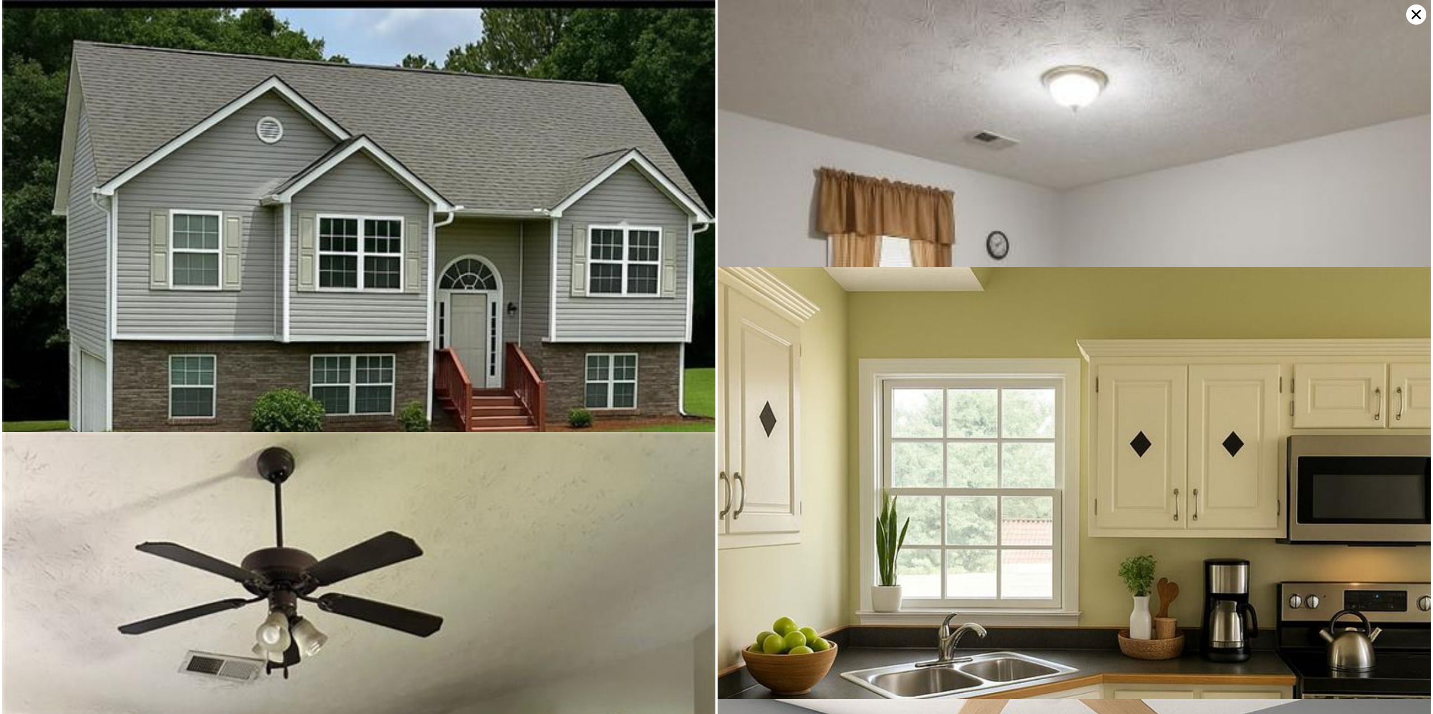
click at [1413, 19] on icon at bounding box center [1416, 14] width 20 height 20
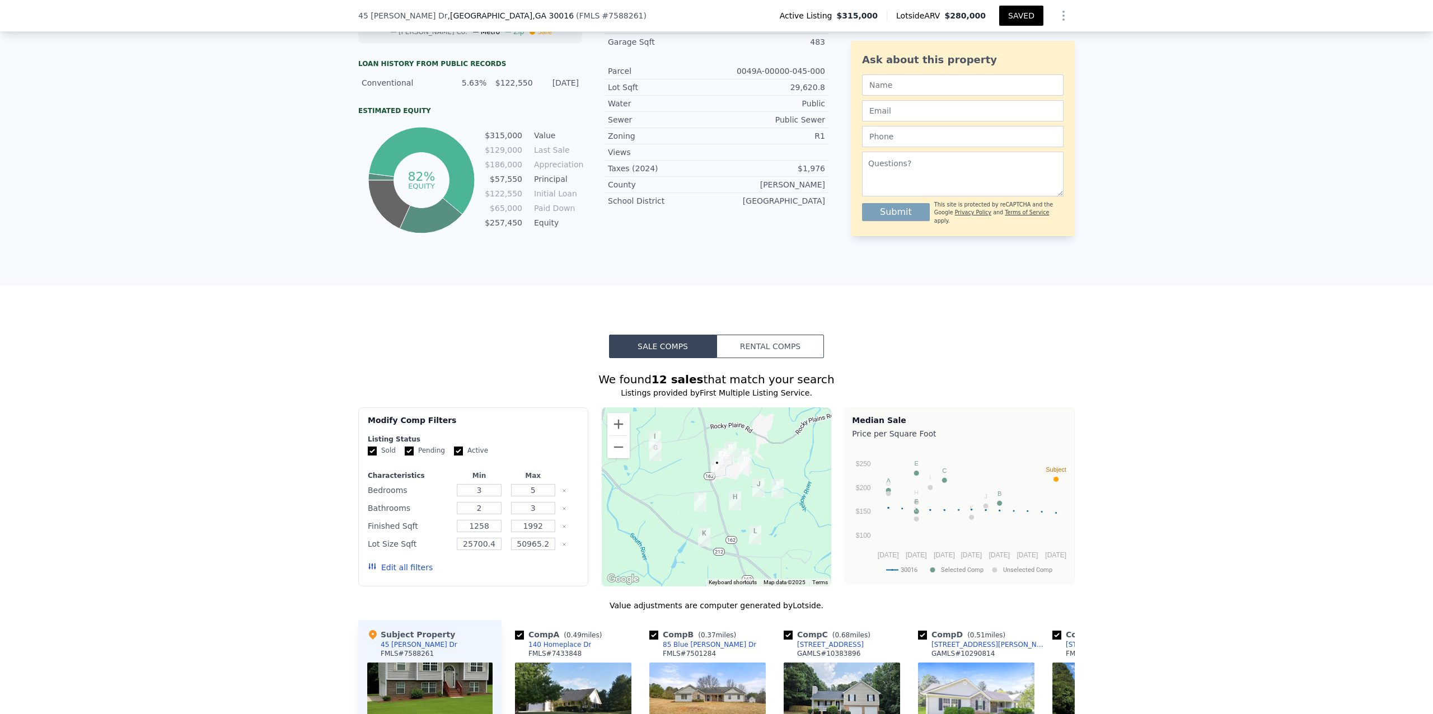
scroll to position [597, 0]
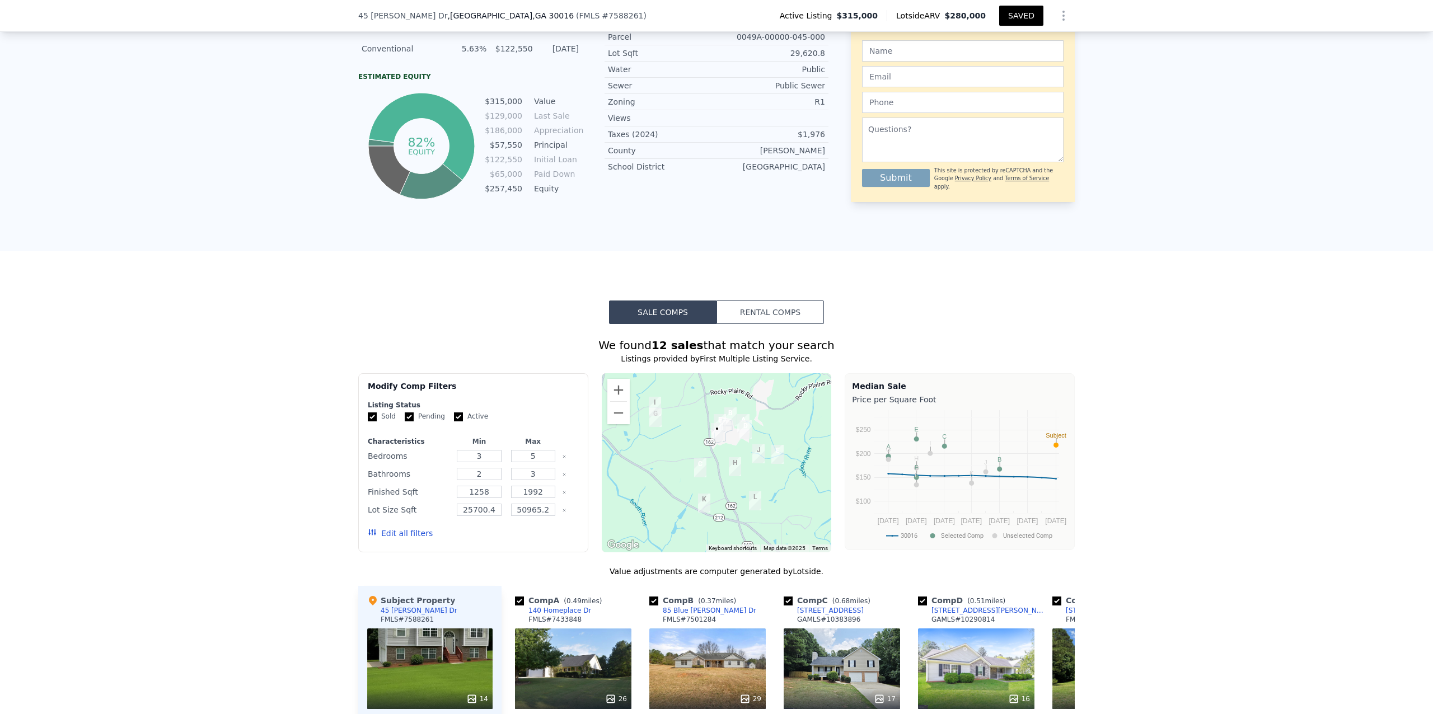
click at [764, 323] on button "Rental Comps" at bounding box center [770, 313] width 107 height 24
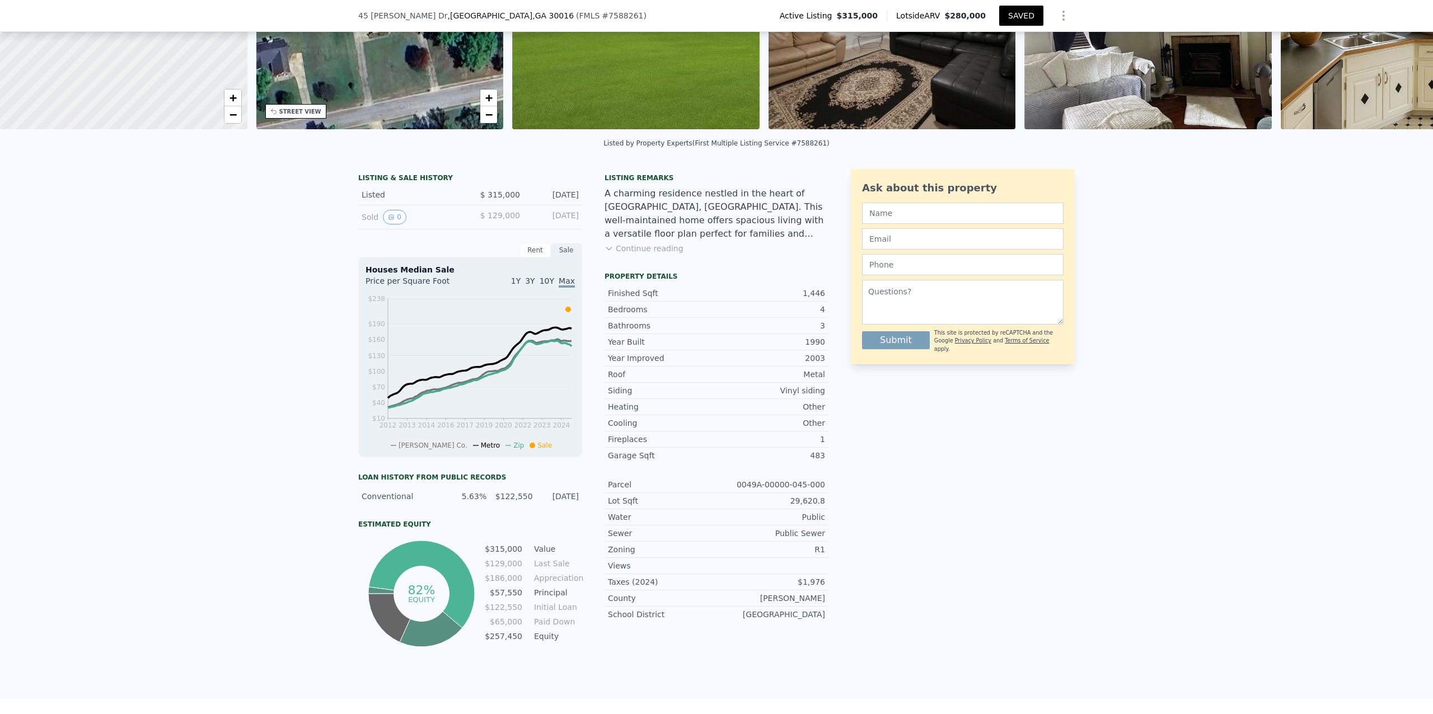
scroll to position [3, 0]
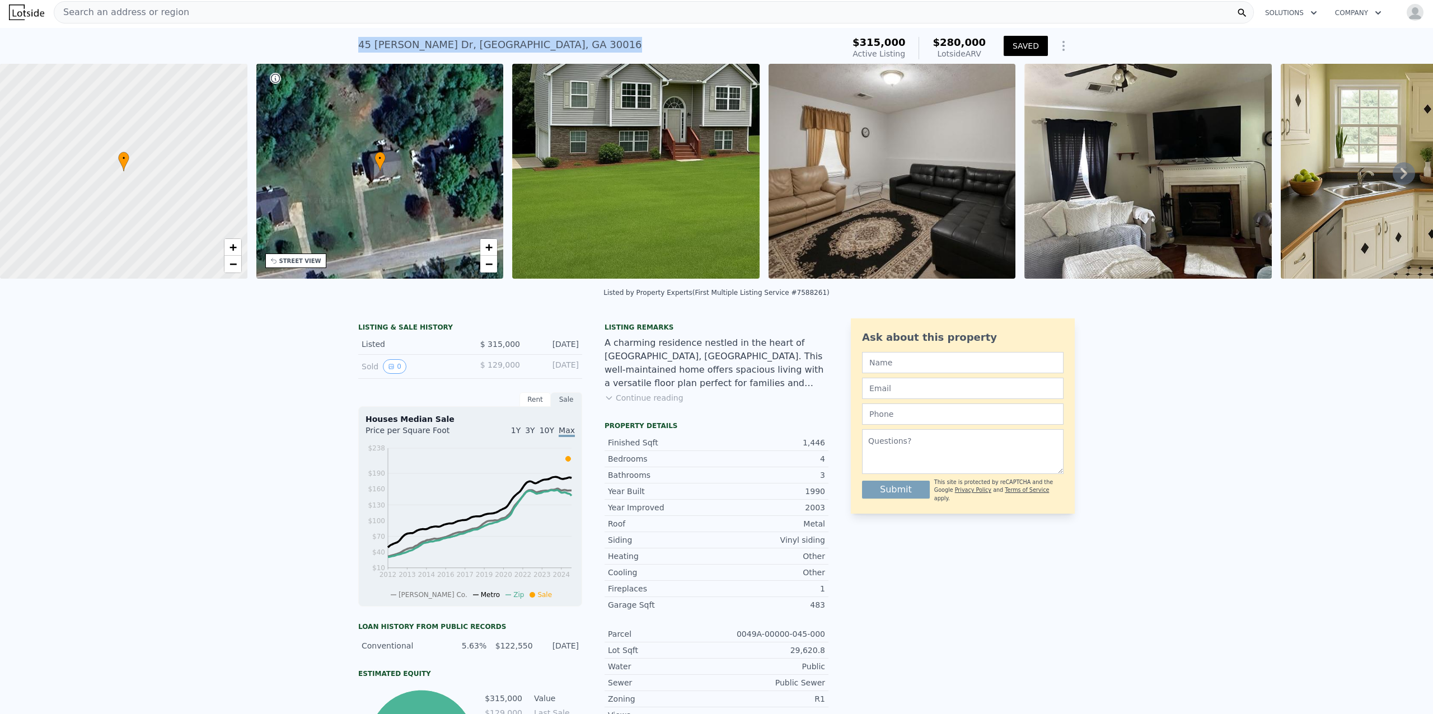
drag, startPoint x: 551, startPoint y: 38, endPoint x: 352, endPoint y: 50, distance: 200.2
click at [352, 50] on div "[STREET_ADDRESS][PERSON_NAME] Active at $315k (~ARV $280k ) $315,000 Active Lis…" at bounding box center [716, 46] width 1433 height 36
copy div "[STREET_ADDRESS][PERSON_NAME]"
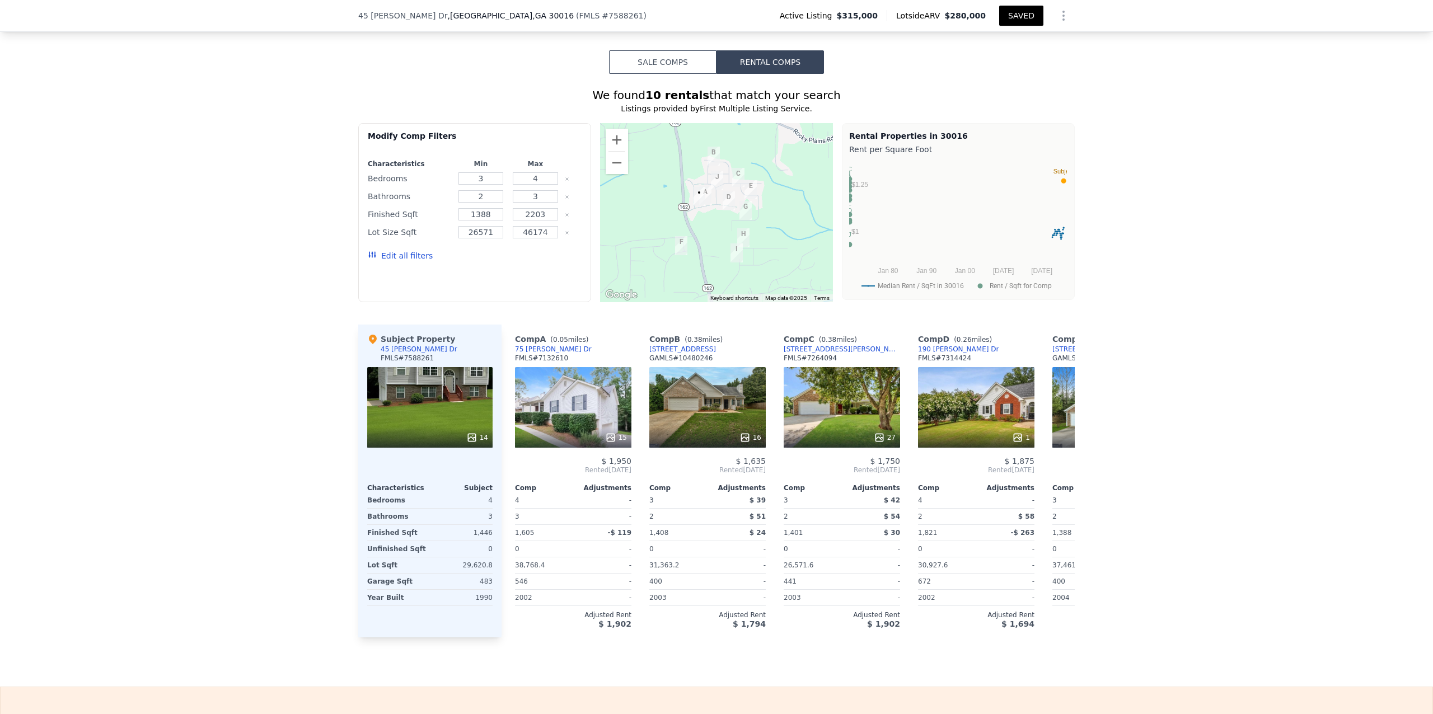
scroll to position [871, 0]
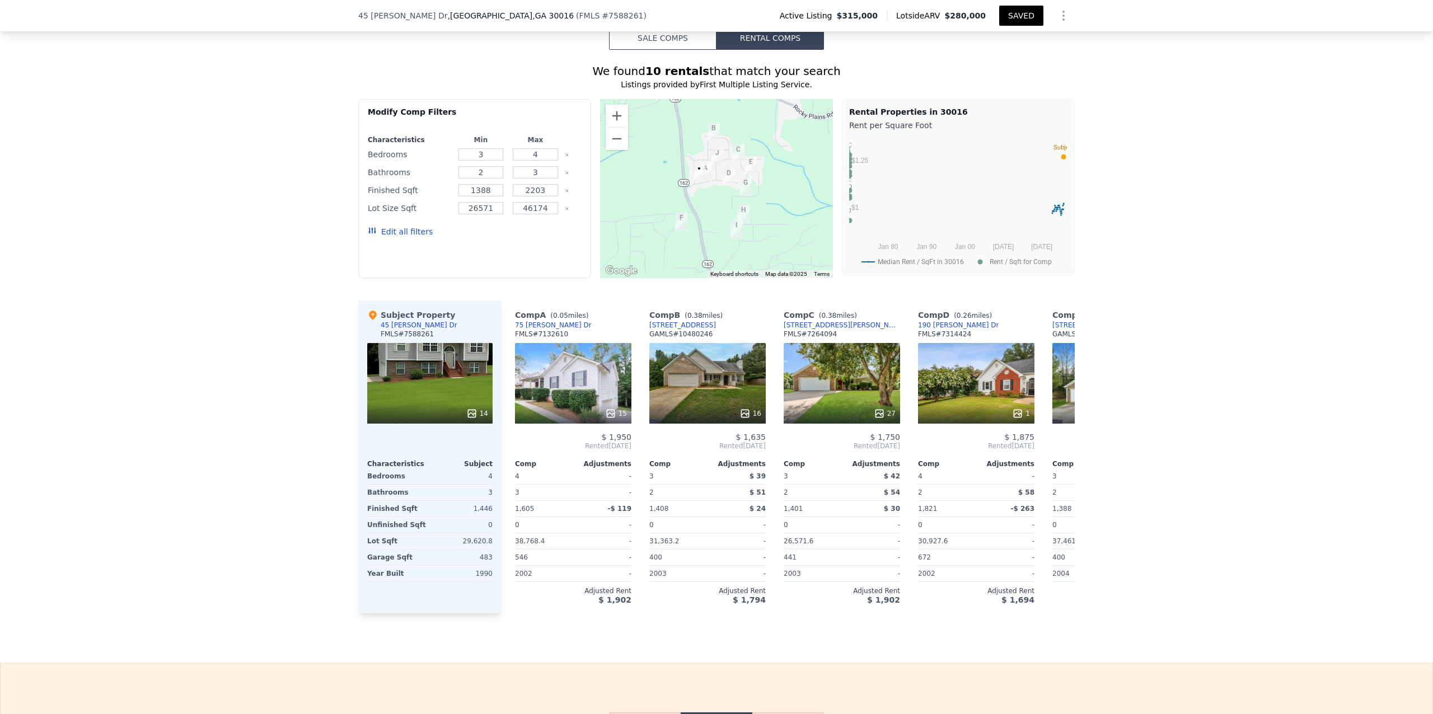
click at [1057, 18] on icon "Show Options" at bounding box center [1063, 15] width 13 height 13
click at [1013, 69] on div "Share Analysis" at bounding box center [1012, 67] width 125 height 22
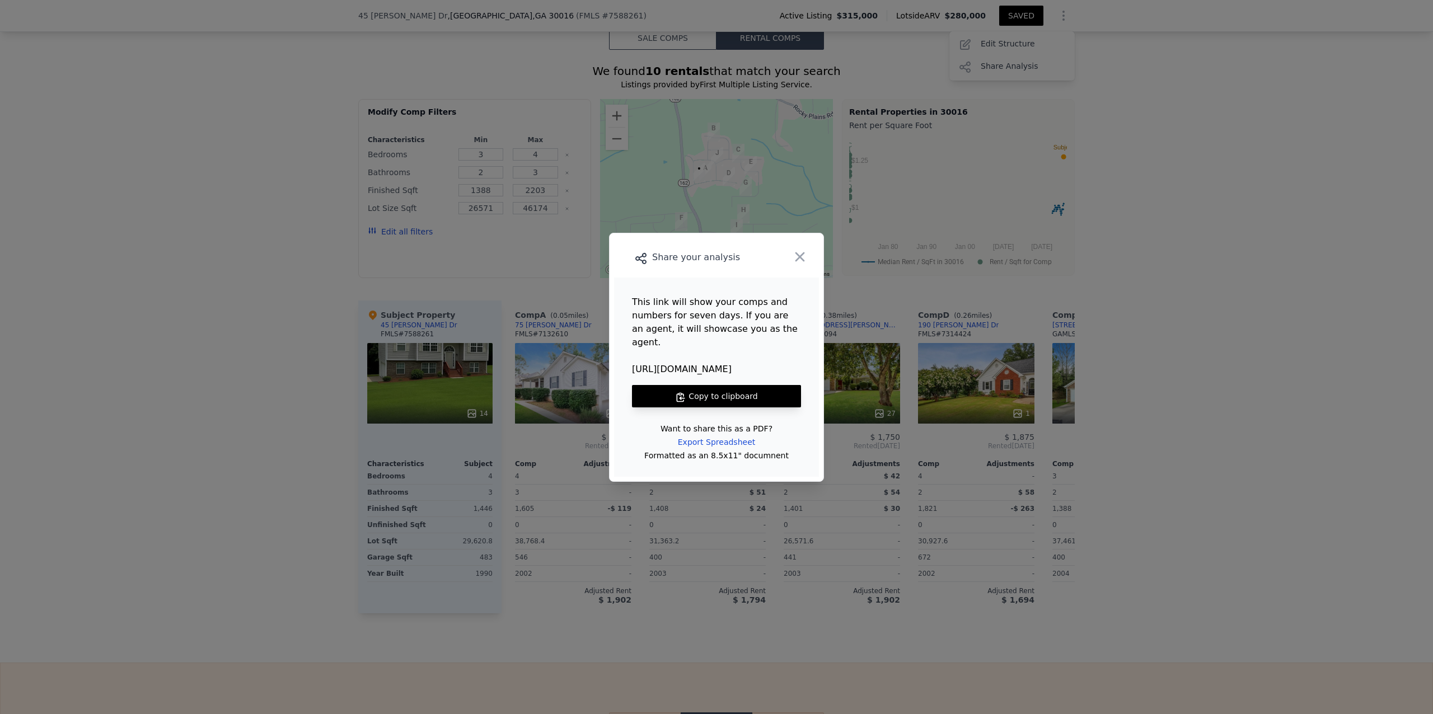
click at [719, 388] on button "Copy to clipboard" at bounding box center [716, 396] width 169 height 22
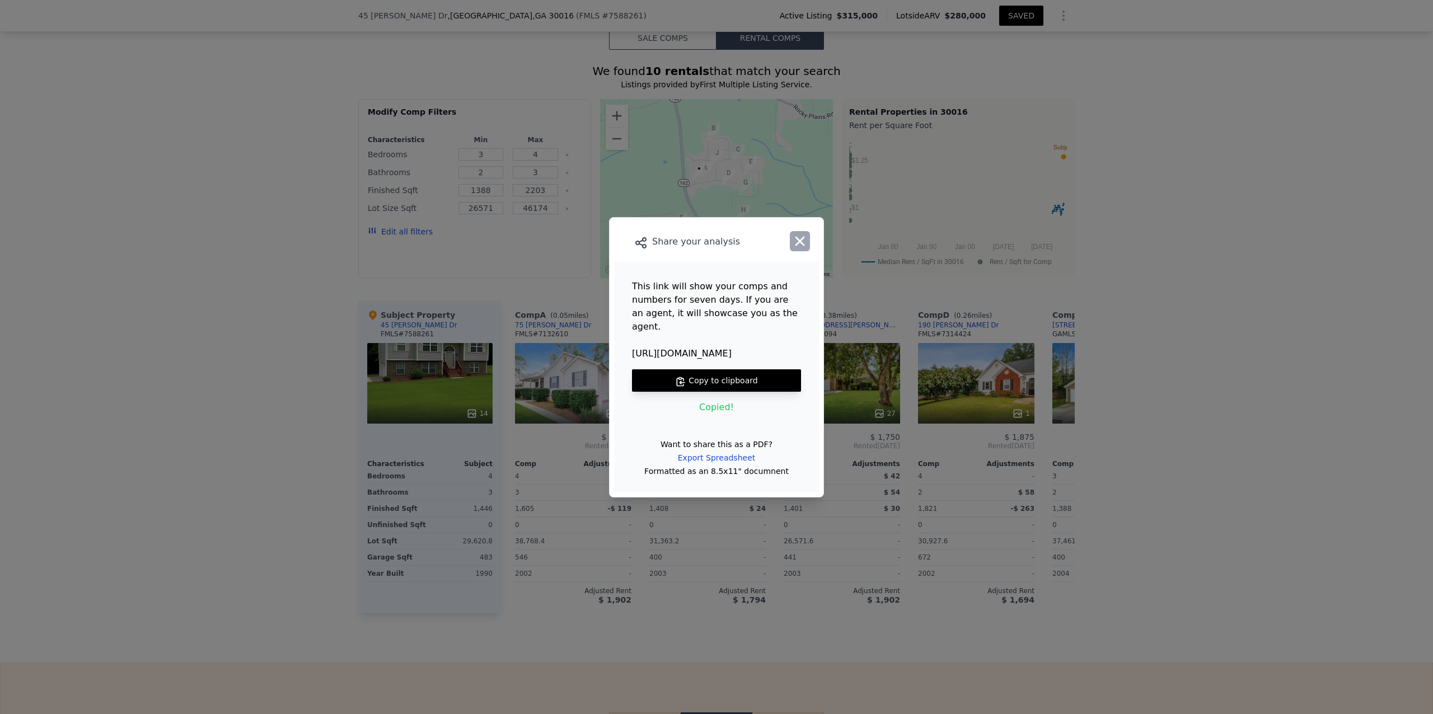
click at [800, 249] on icon "button" at bounding box center [800, 241] width 16 height 16
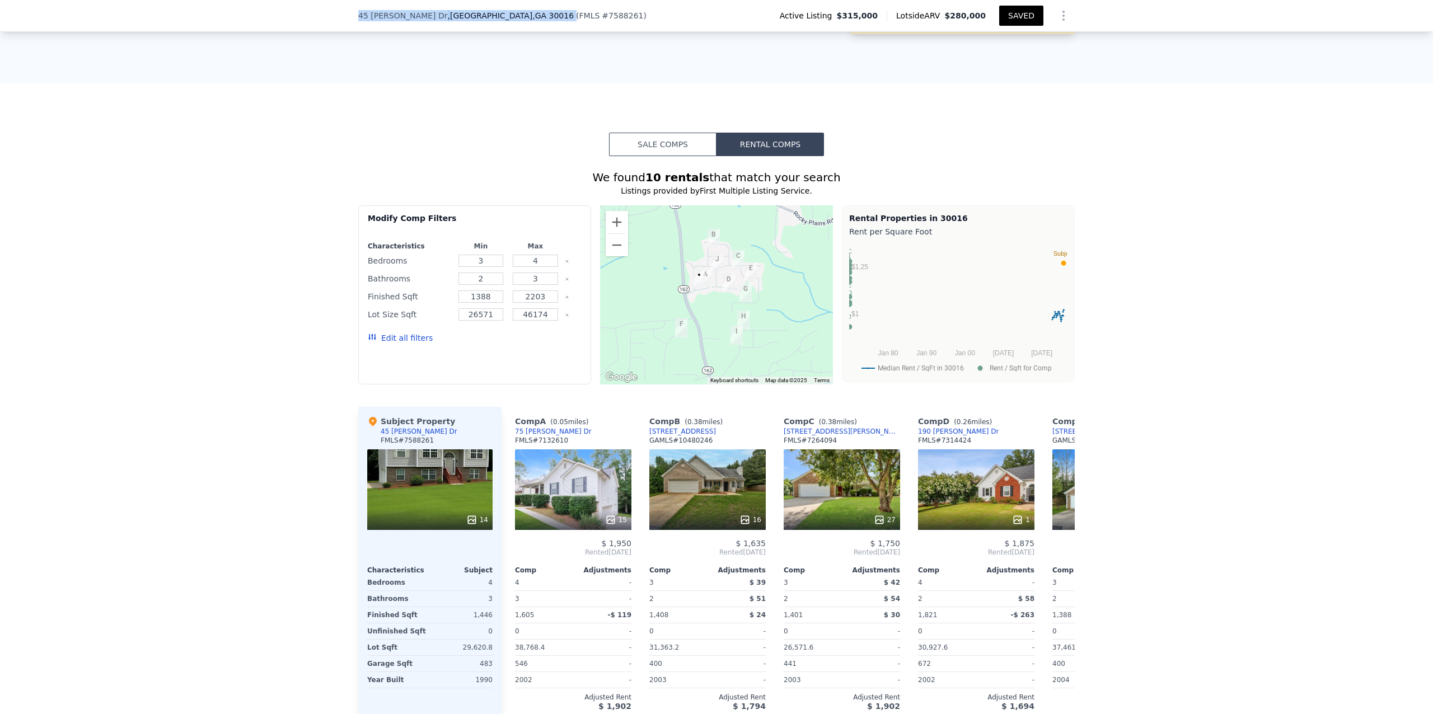
drag, startPoint x: 495, startPoint y: 13, endPoint x: 344, endPoint y: 12, distance: 151.2
click at [344, 12] on div "[STREET_ADDRESS][PERSON_NAME] ( FMLS # 7588261 ) Active Listing $315,000 Lotsid…" at bounding box center [716, 16] width 1433 height 32
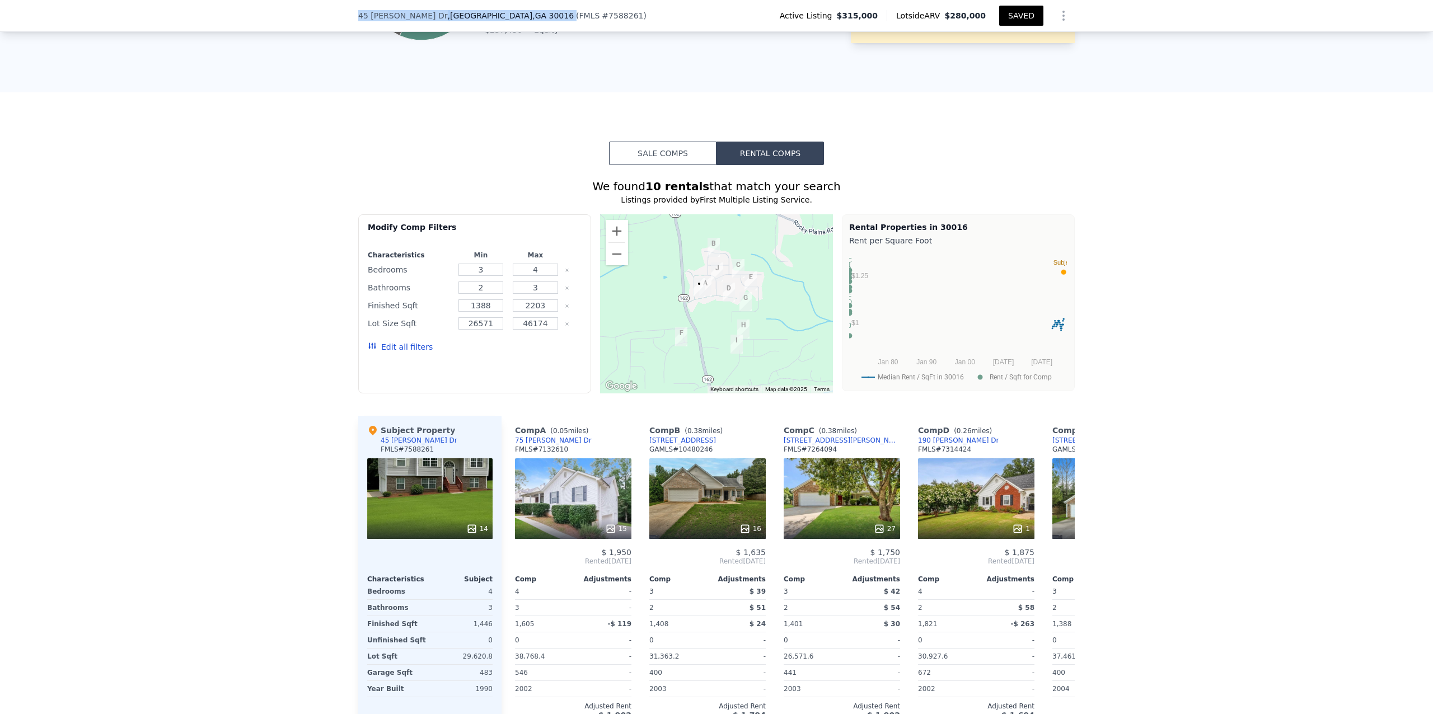
copy div "[STREET_ADDRESS][PERSON_NAME]"
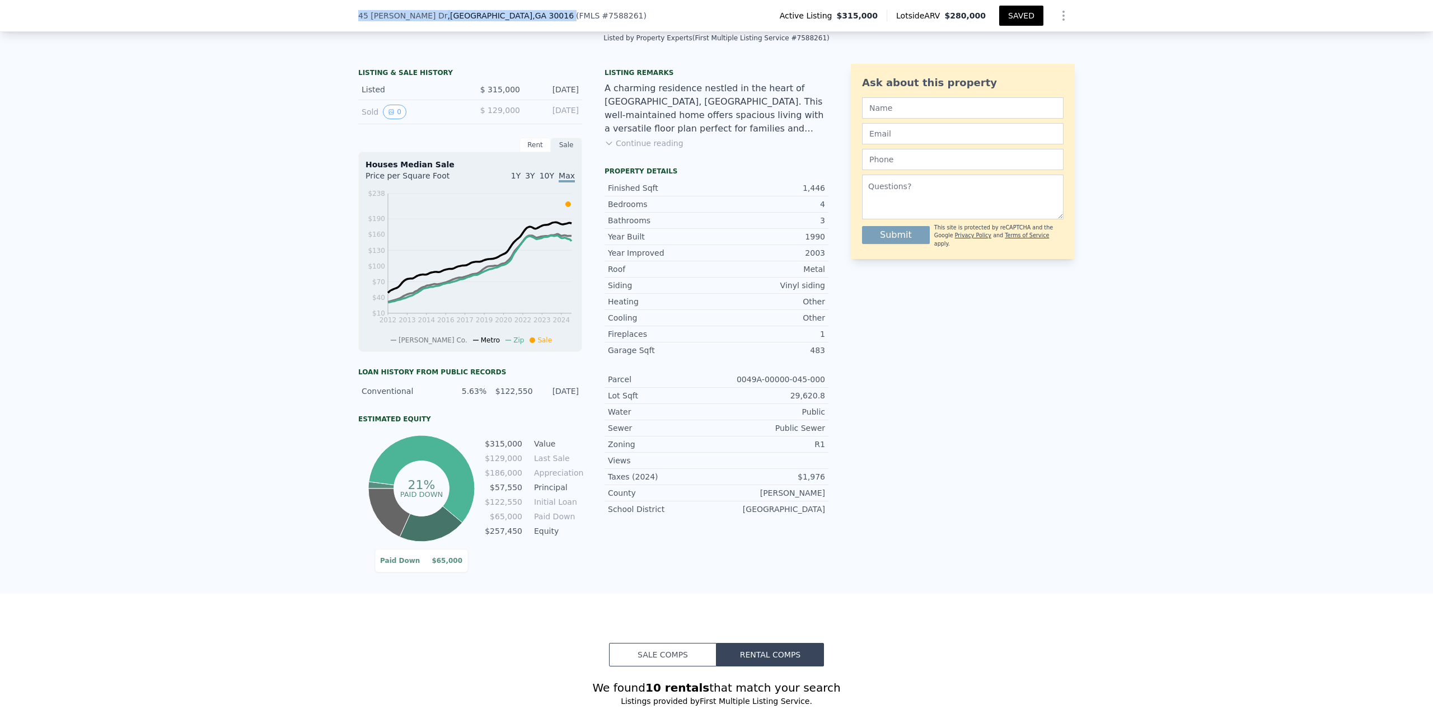
scroll to position [0, 0]
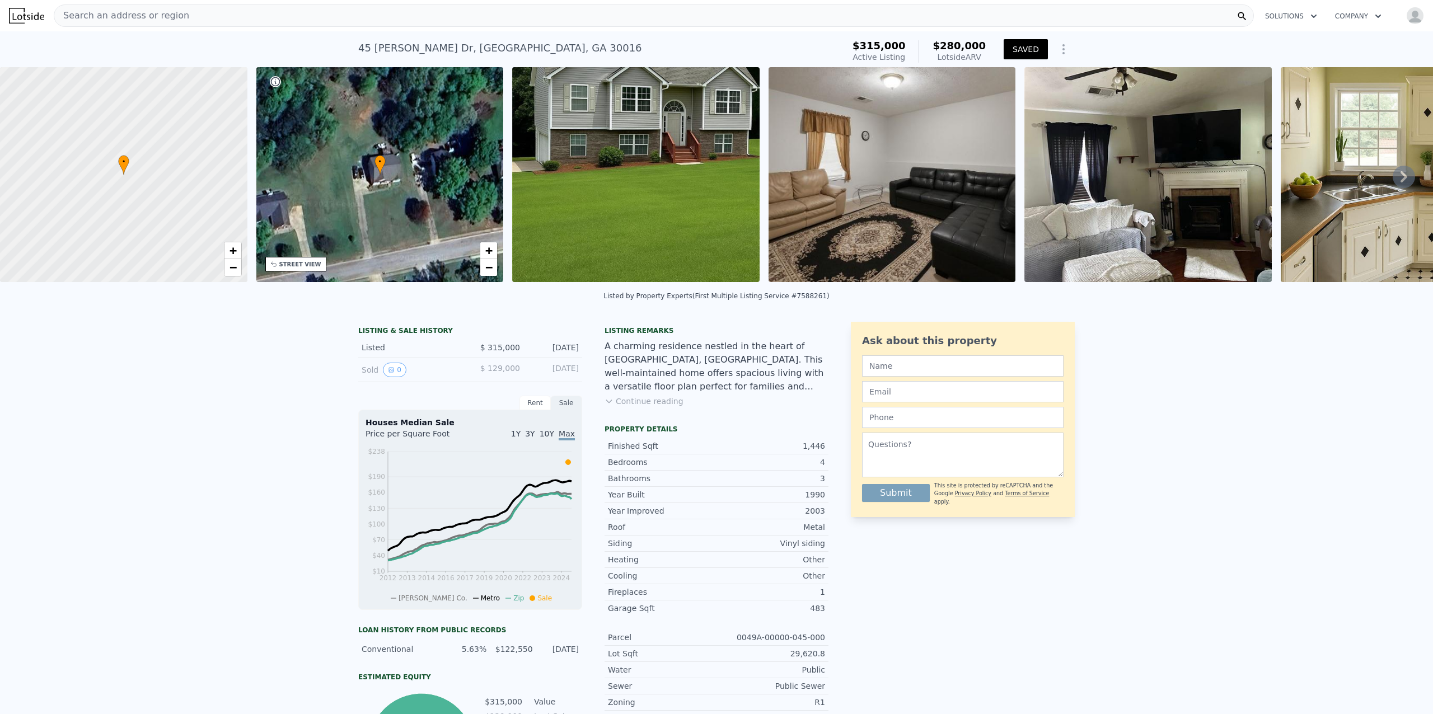
click at [255, 15] on div "Search an address or region" at bounding box center [654, 15] width 1200 height 22
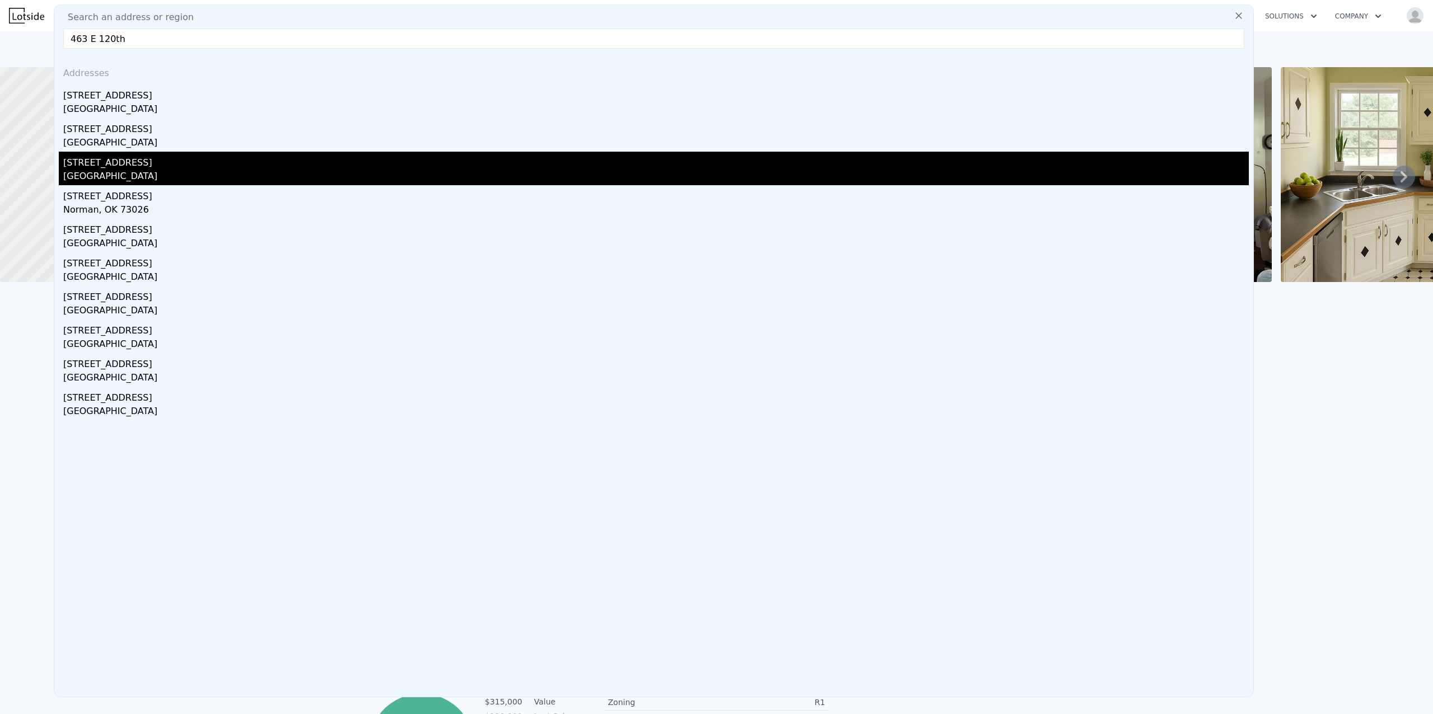
type input "463 E 120th"
click at [115, 174] on div "[GEOGRAPHIC_DATA]" at bounding box center [656, 178] width 1186 height 16
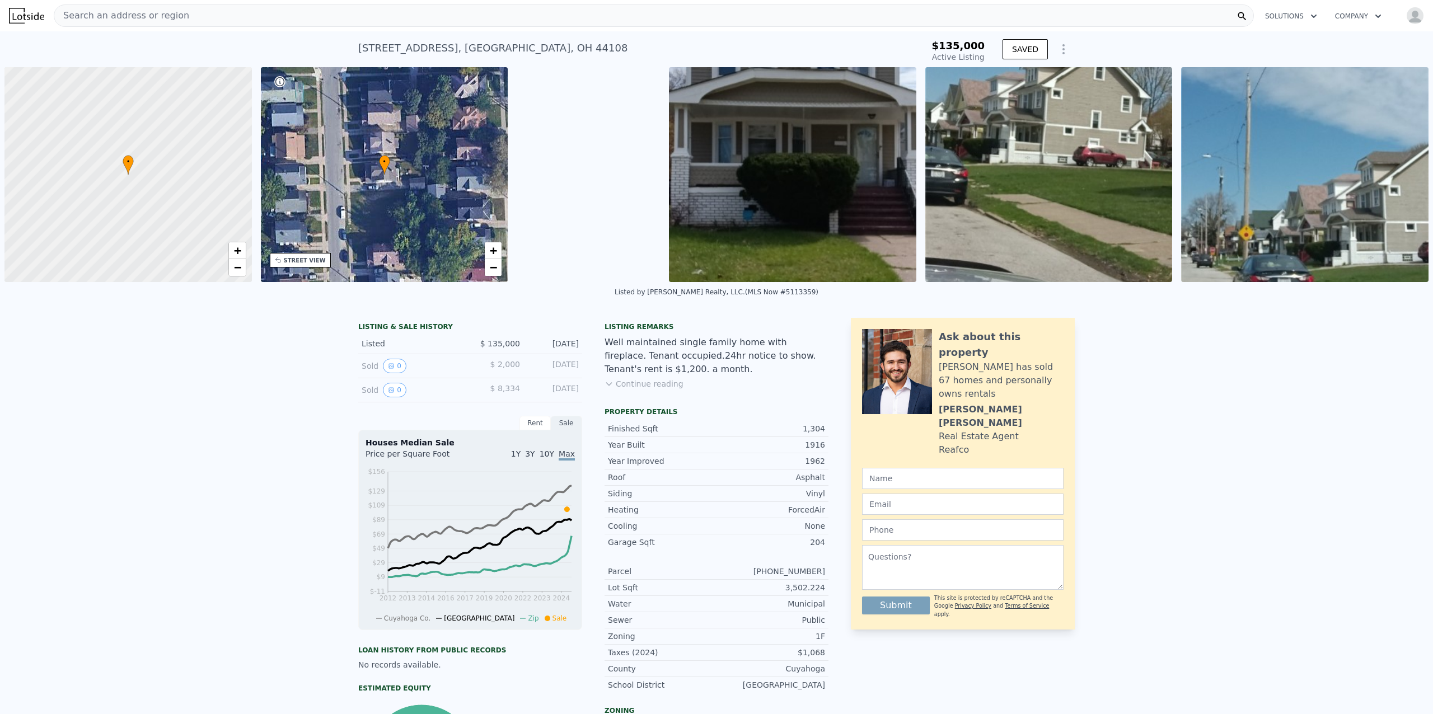
click at [811, 219] on img at bounding box center [792, 174] width 247 height 215
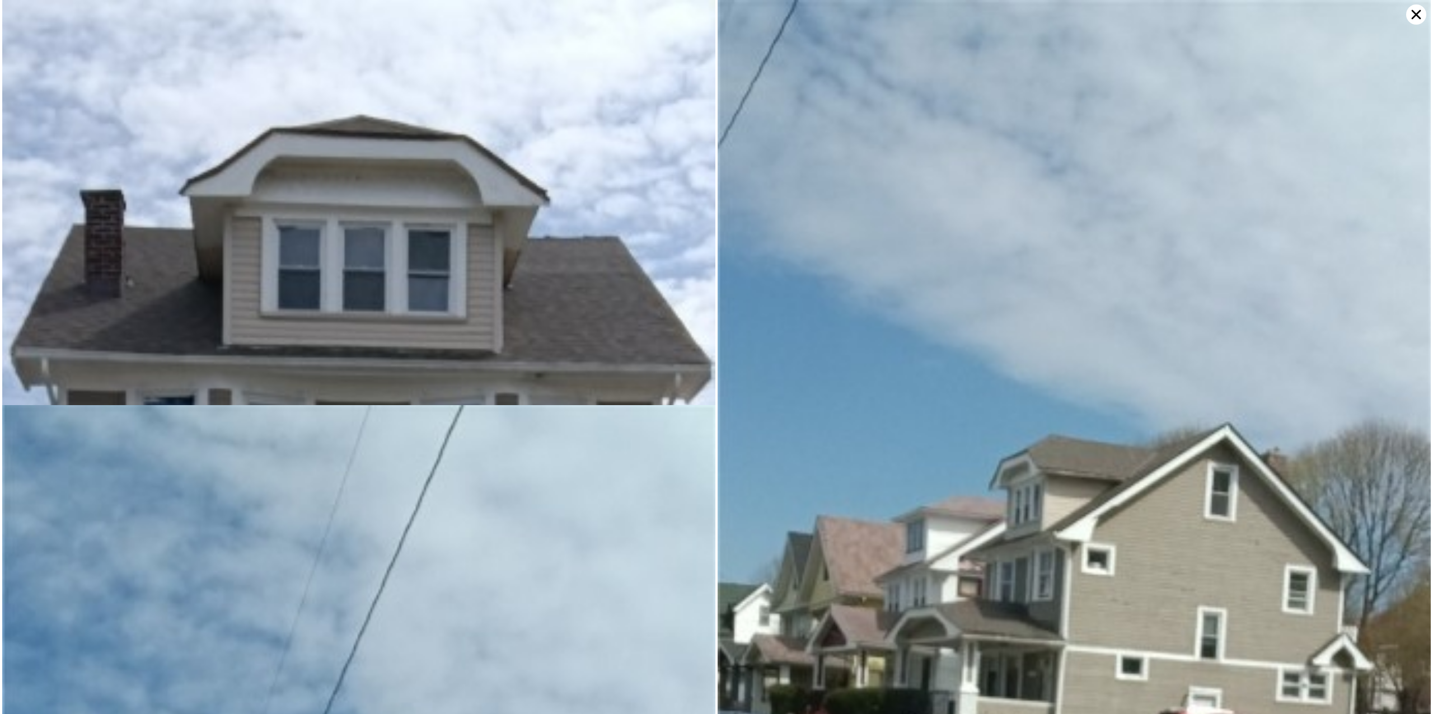
click at [1419, 17] on icon at bounding box center [1417, 15] width 10 height 10
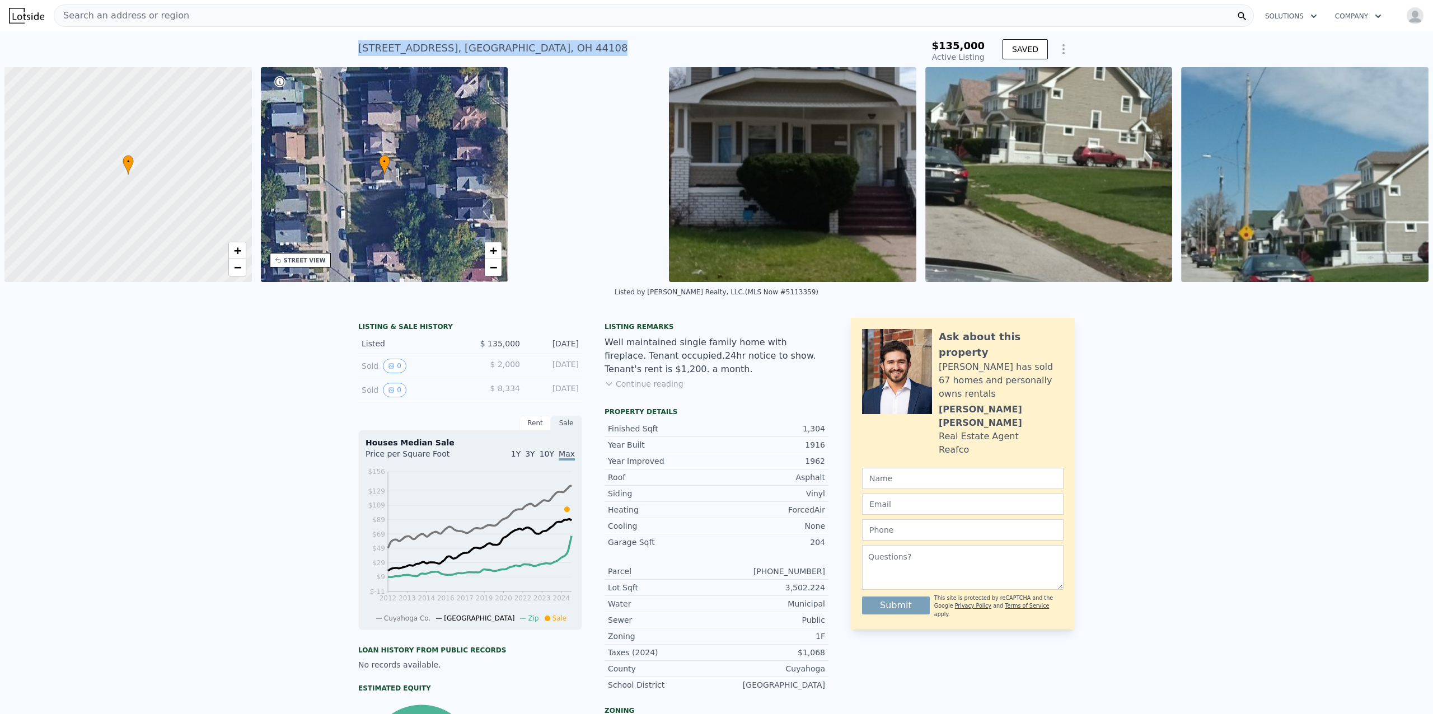
drag, startPoint x: 536, startPoint y: 43, endPoint x: 375, endPoint y: 56, distance: 162.3
click at [358, 52] on div "[STREET_ADDRESS] Active at $135k" at bounding box center [622, 51] width 528 height 31
copy div "[STREET_ADDRESS]"
click at [634, 383] on button "Continue reading" at bounding box center [644, 383] width 79 height 11
click at [634, 383] on button "Show less" at bounding box center [630, 383] width 50 height 11
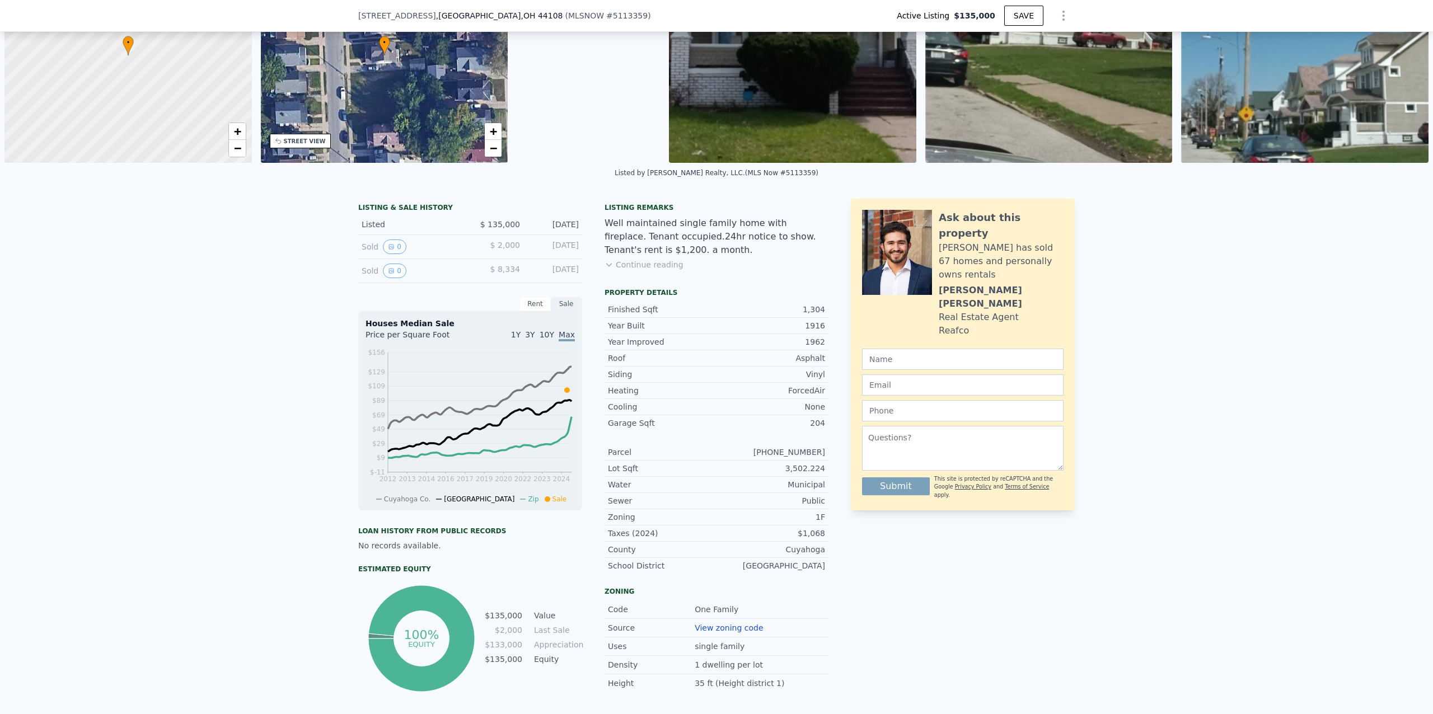
scroll to position [95, 0]
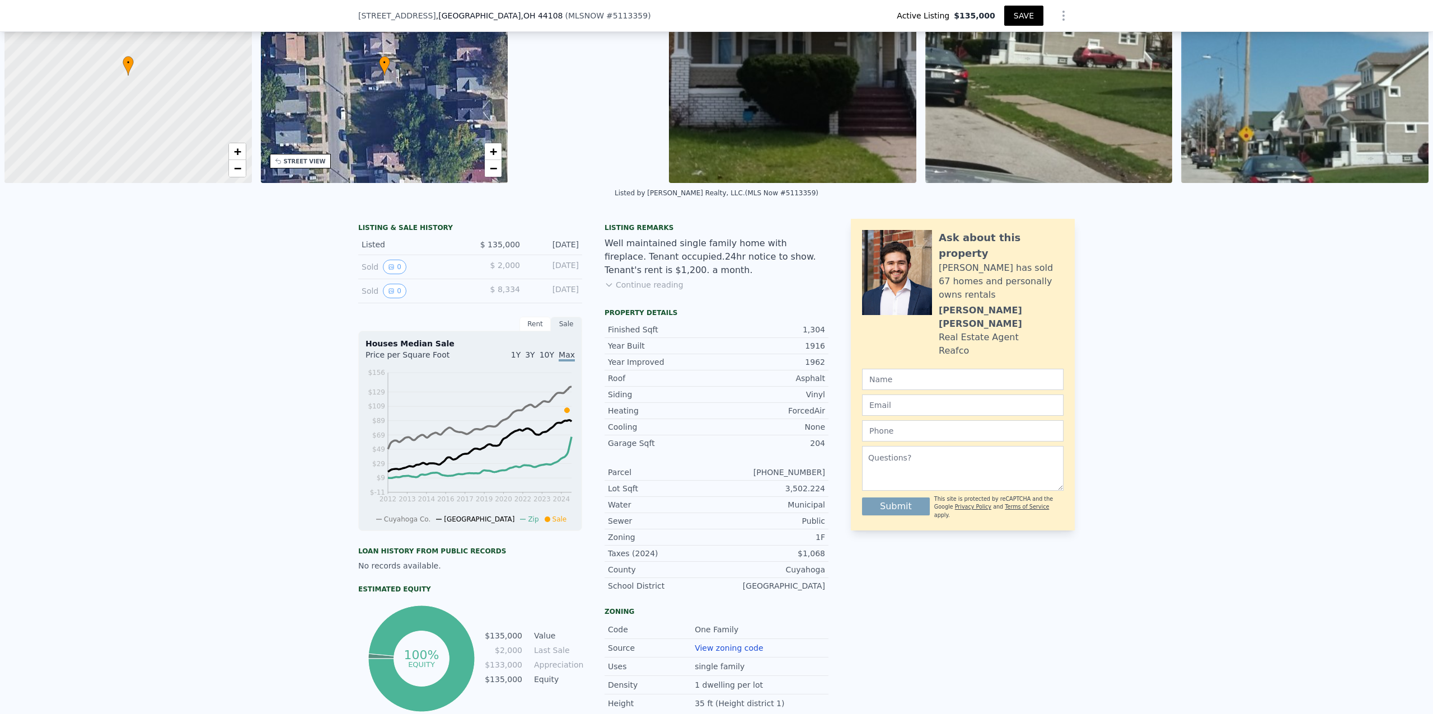
click at [1026, 12] on button "SAVE" at bounding box center [1023, 16] width 39 height 20
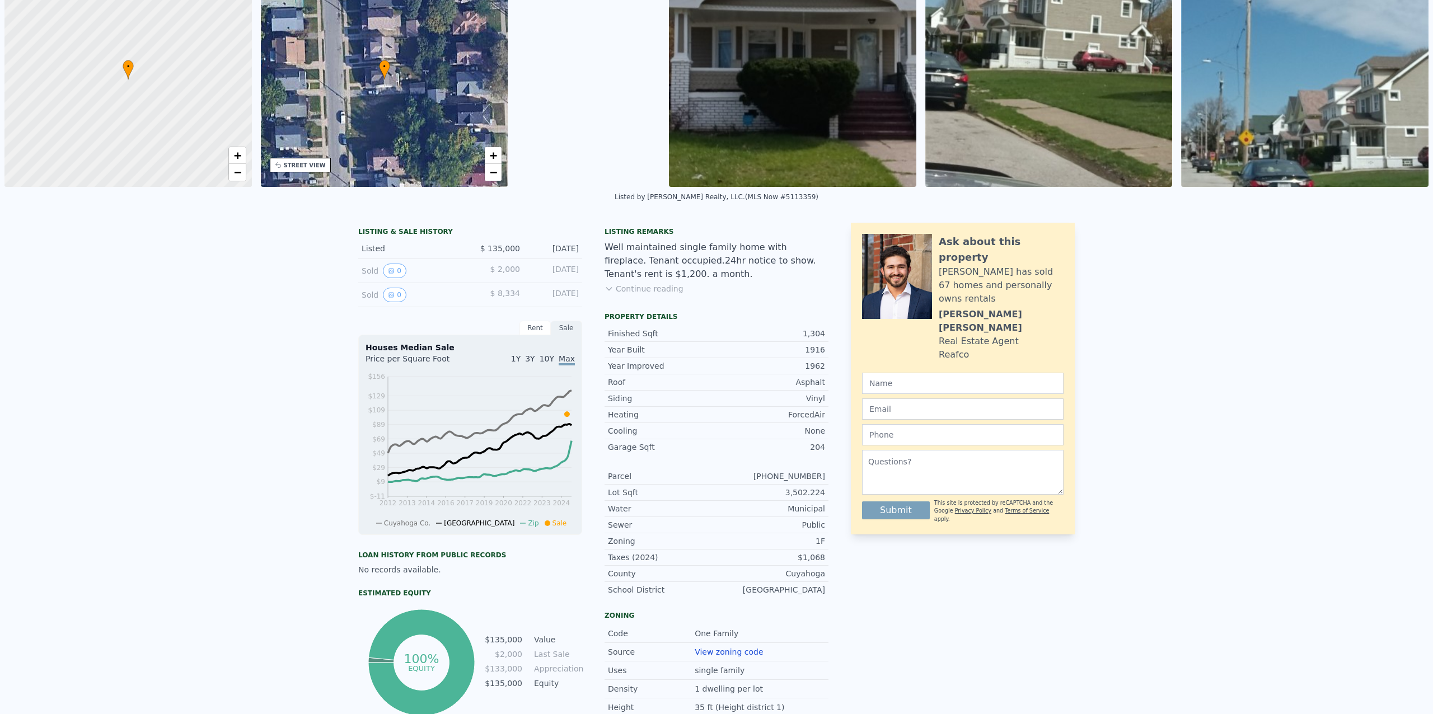
scroll to position [0, 0]
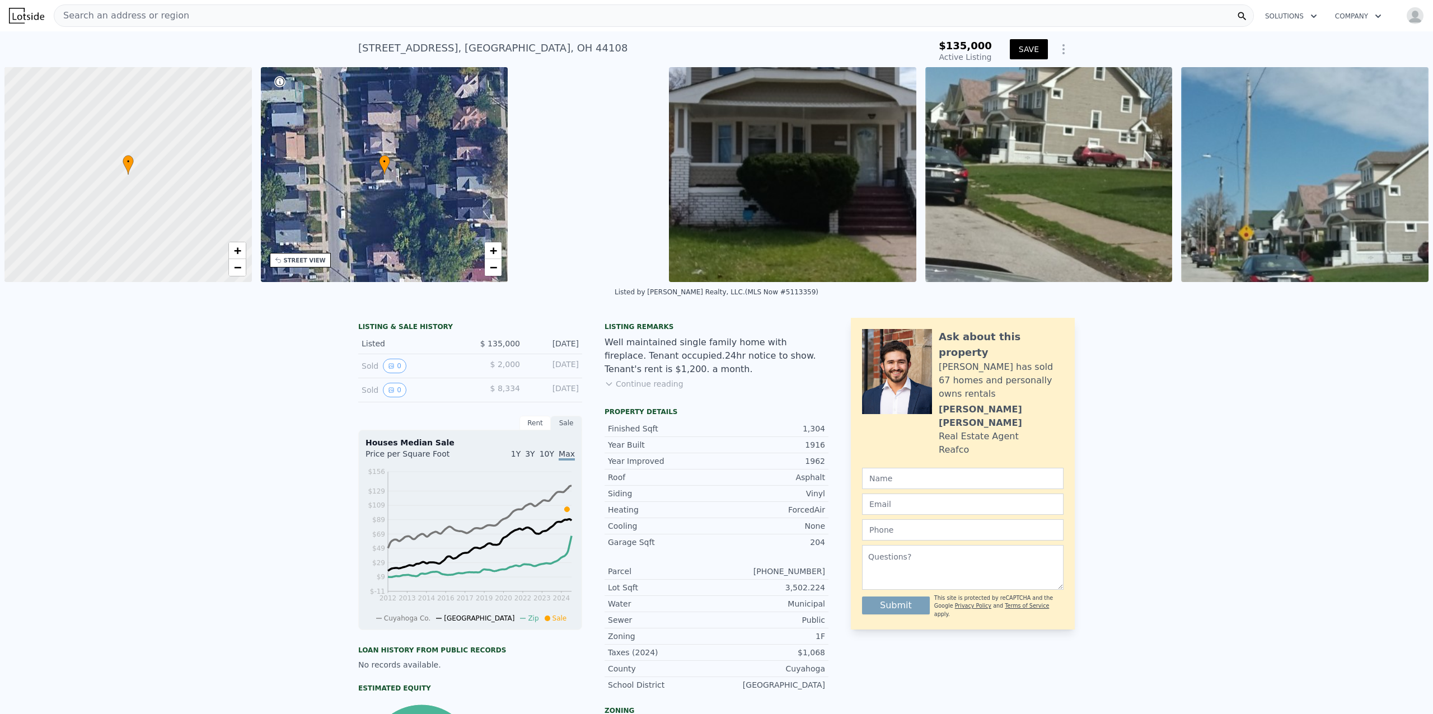
click at [343, 12] on div "Search an address or region" at bounding box center [654, 15] width 1200 height 22
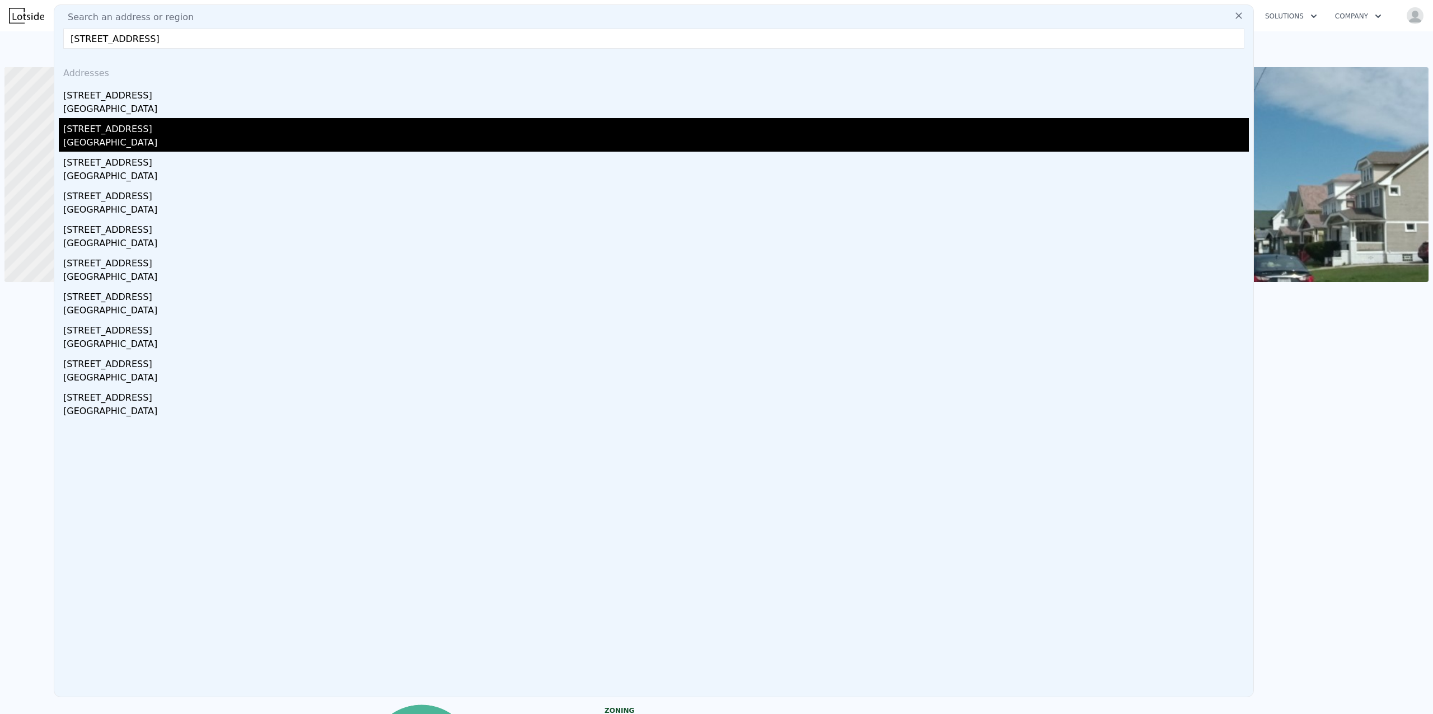
type input "[STREET_ADDRESS]"
click at [93, 130] on div "[STREET_ADDRESS]" at bounding box center [656, 127] width 1186 height 18
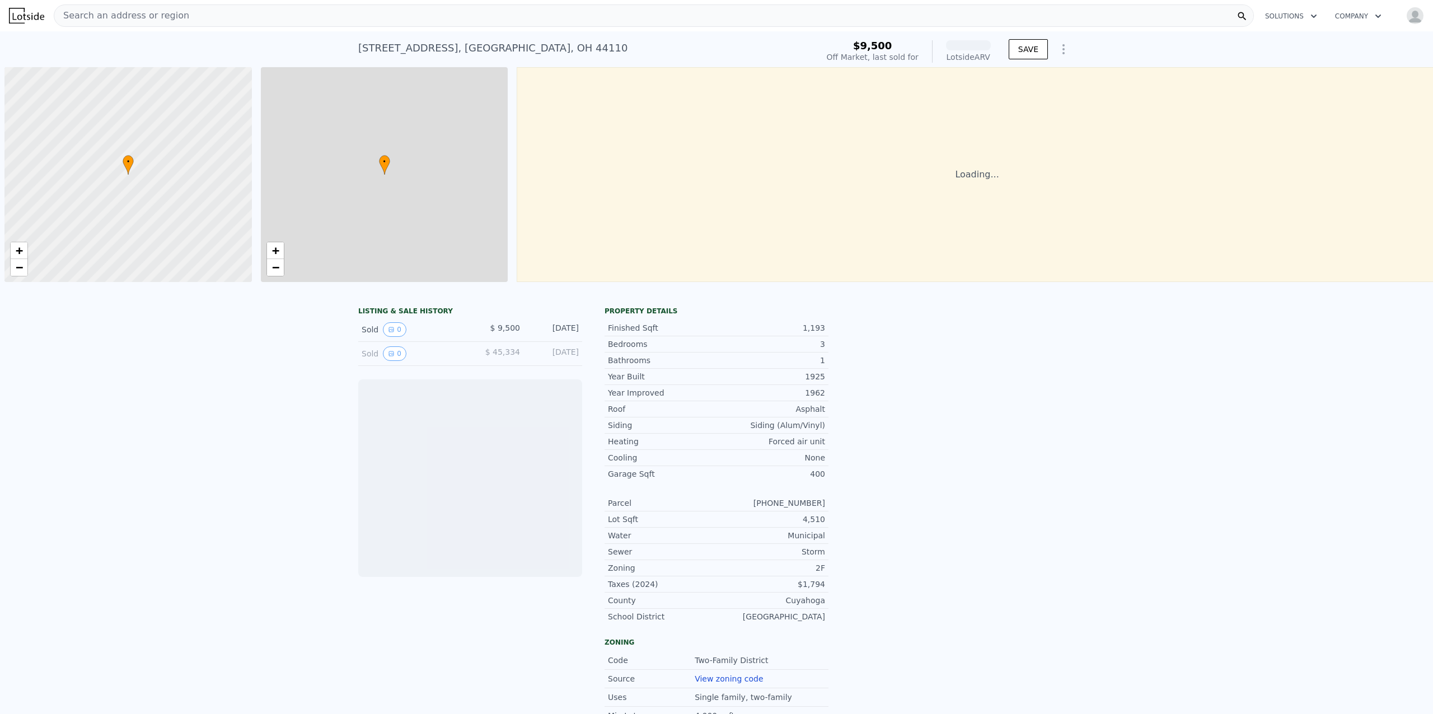
scroll to position [0, 4]
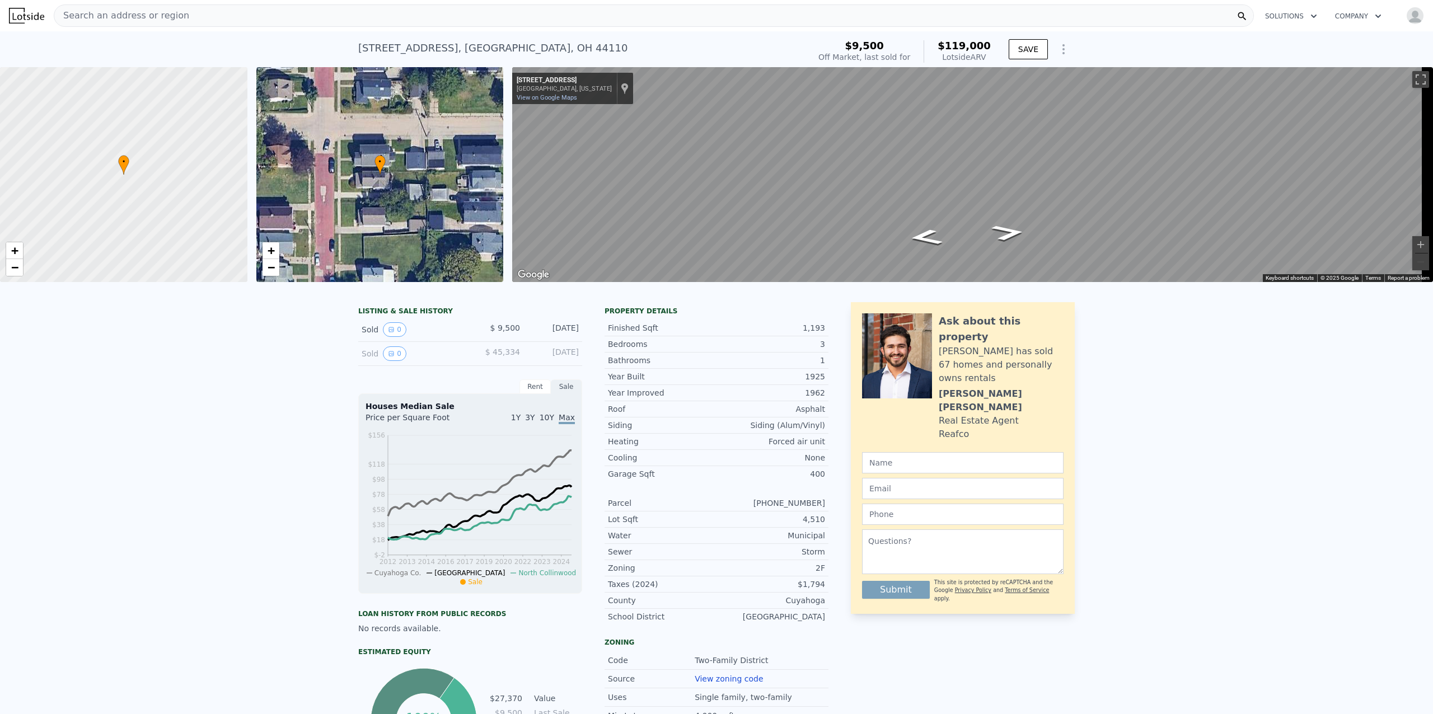
type input "5"
type input "947"
type input "1493"
type input "1999.4040000000002"
type input "6242.148"
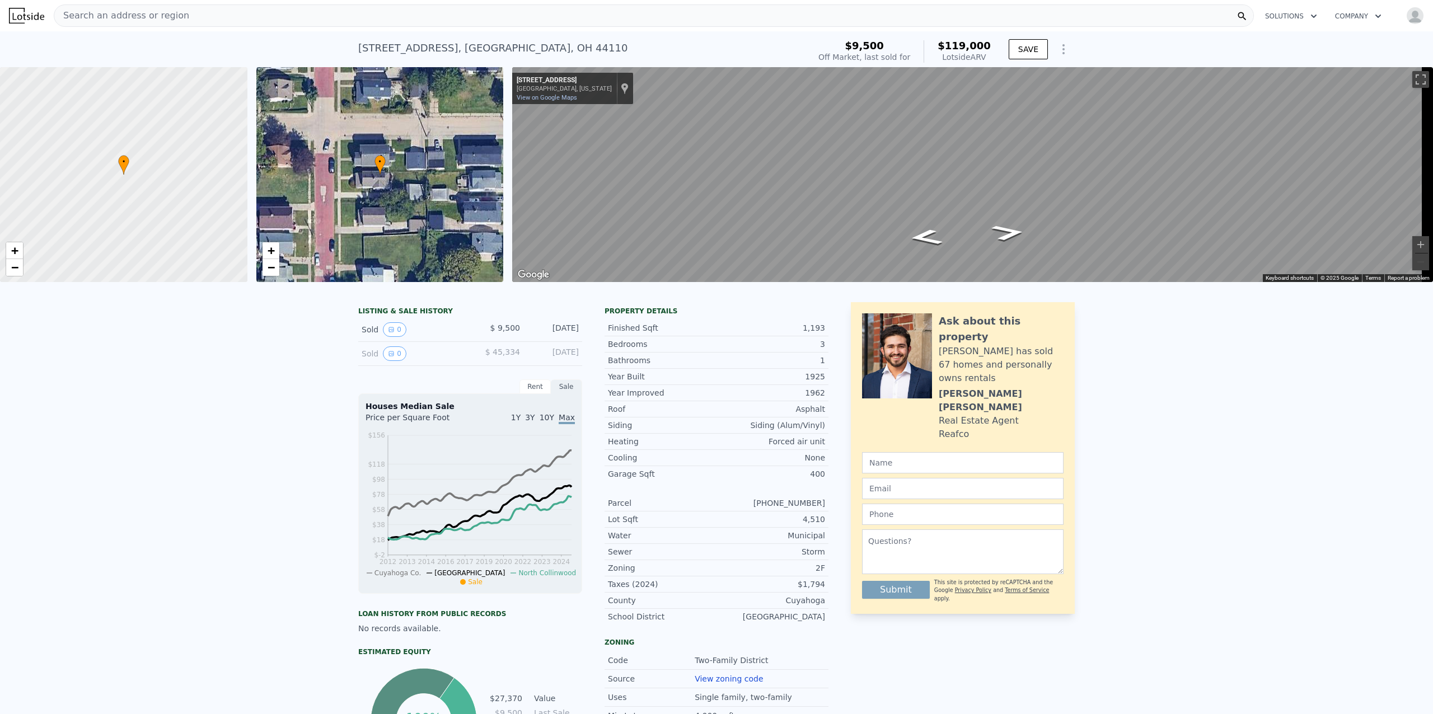
type input "$ 111,000"
type input "5"
type input "-$ 40,367"
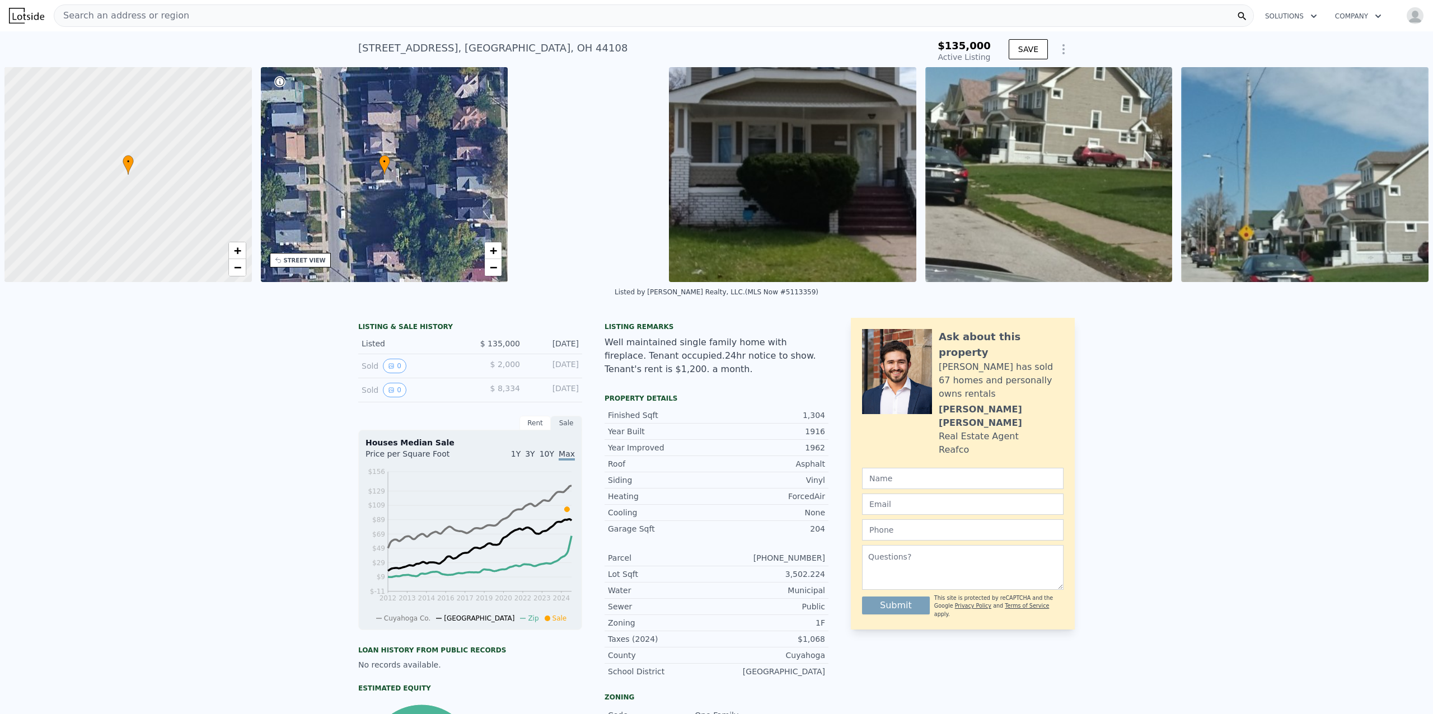
click at [179, 14] on div "Search an address or region" at bounding box center [654, 15] width 1200 height 22
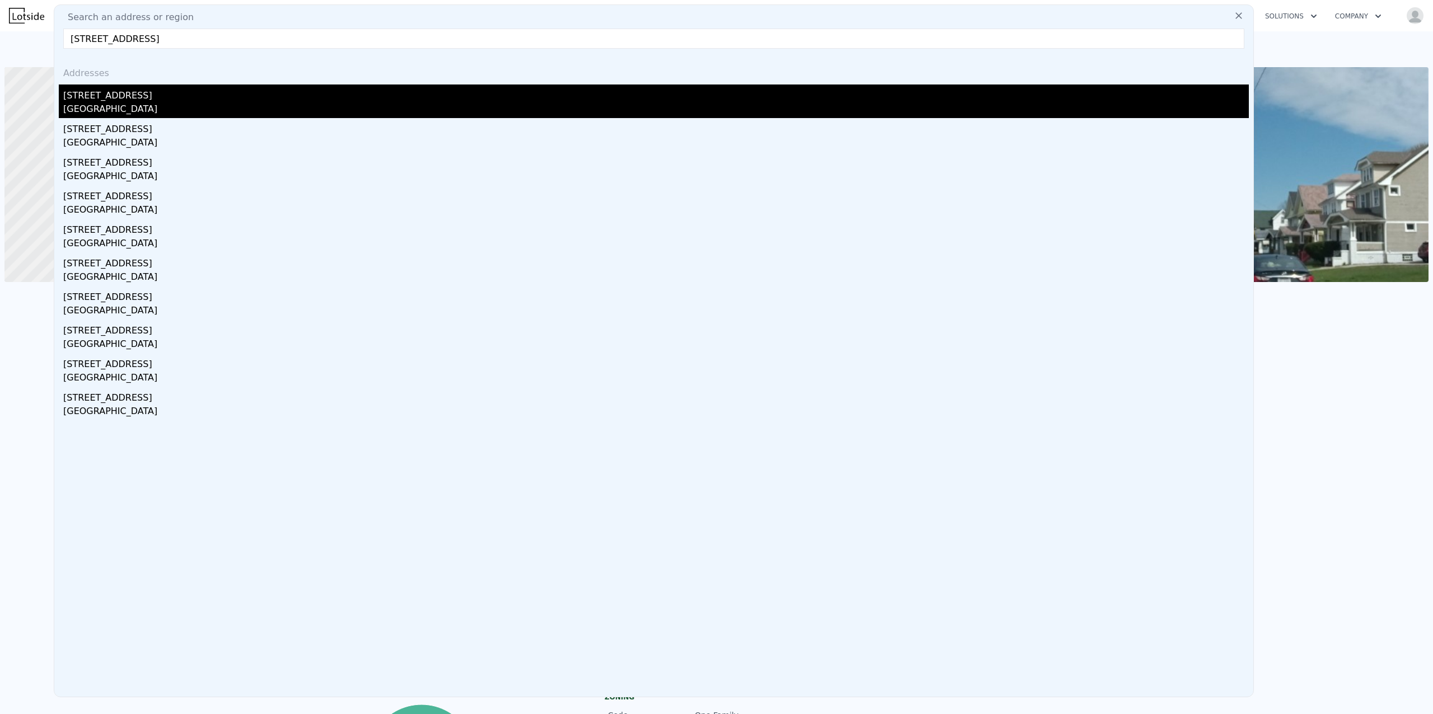
type input "[STREET_ADDRESS]"
click at [151, 101] on div "[STREET_ADDRESS]" at bounding box center [656, 94] width 1186 height 18
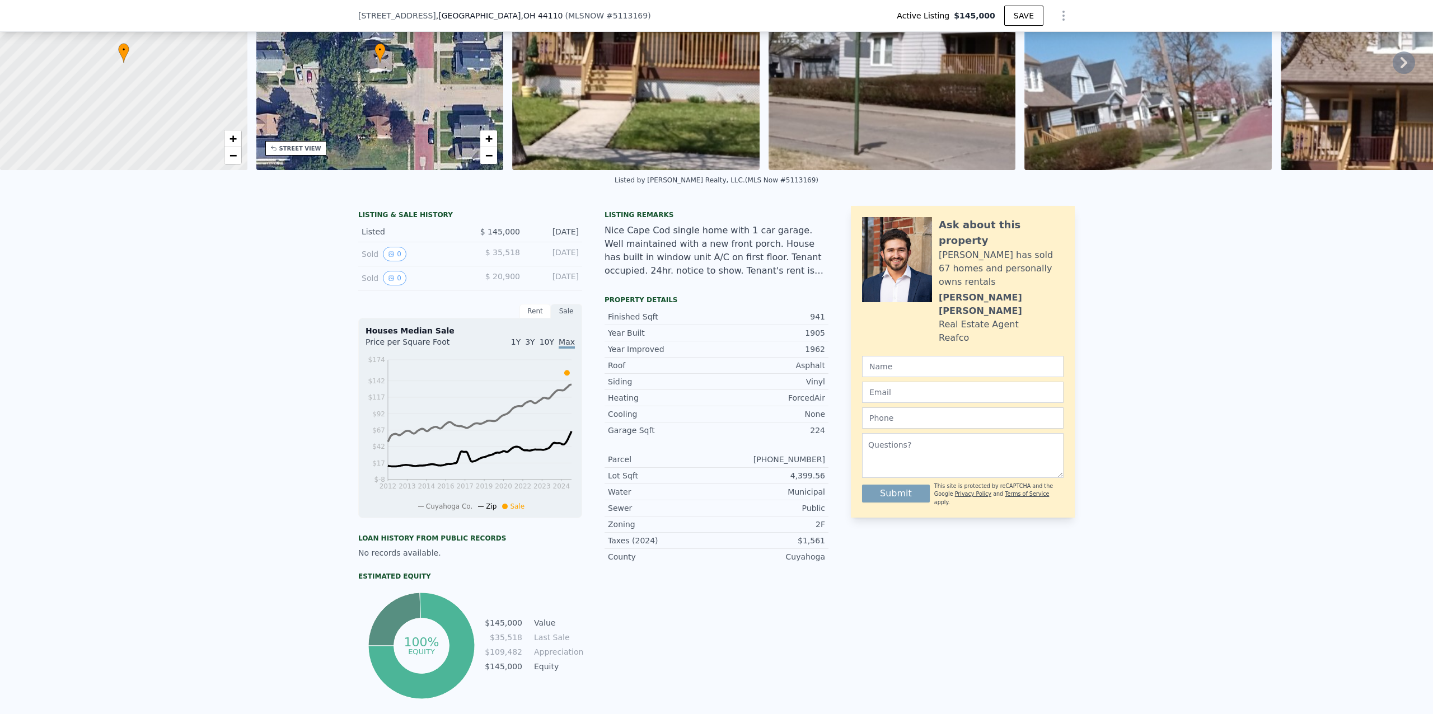
scroll to position [121, 0]
